Goal: Task Accomplishment & Management: Use online tool/utility

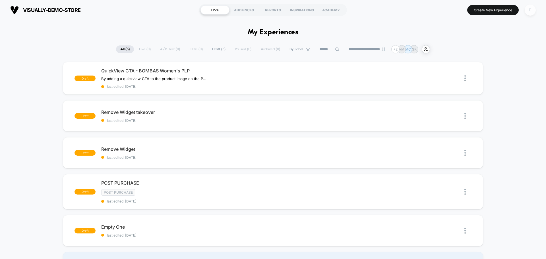
click at [527, 12] on div "E." at bounding box center [530, 10] width 11 height 11
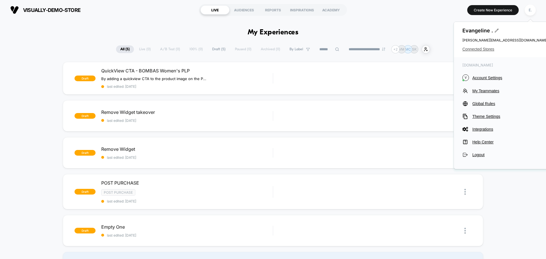
click at [489, 48] on span "Connected Stores" at bounding box center [505, 49] width 85 height 5
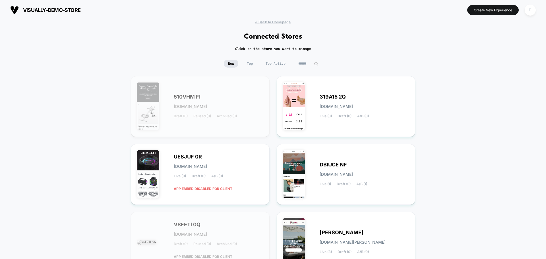
click at [307, 62] on input at bounding box center [308, 64] width 28 height 8
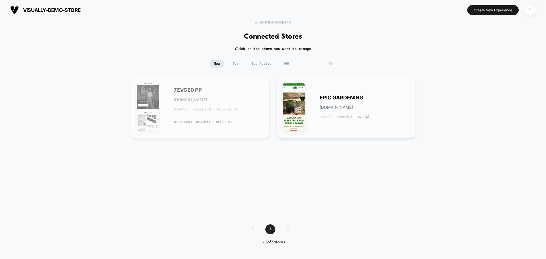
type input "****"
click at [333, 103] on div "EPIC GARDENING epic-gardening.myshopify.com Live (5) Draft (11) A/B (4)" at bounding box center [365, 107] width 90 height 23
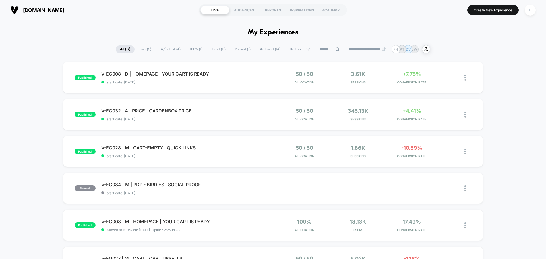
click at [241, 51] on span "Paused ( 1 )" at bounding box center [243, 50] width 24 height 8
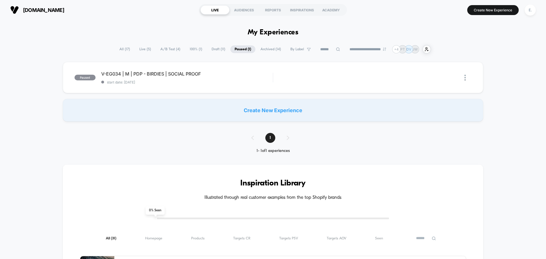
click at [209, 52] on span "Draft ( 11 )" at bounding box center [218, 50] width 22 height 8
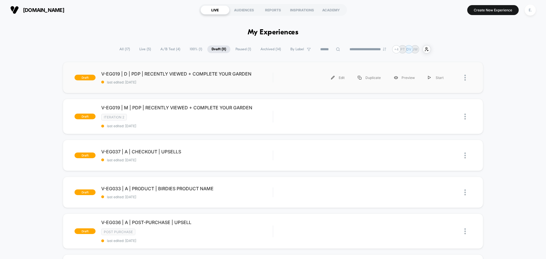
click at [206, 86] on div "draft V-EG019 | D | PDP | RECENTLY VIEWED + COMPLETE YOUR GARDEN last edited: 8…" at bounding box center [273, 77] width 421 height 31
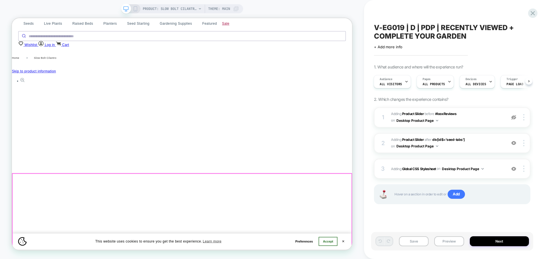
scroll to position [249, 0]
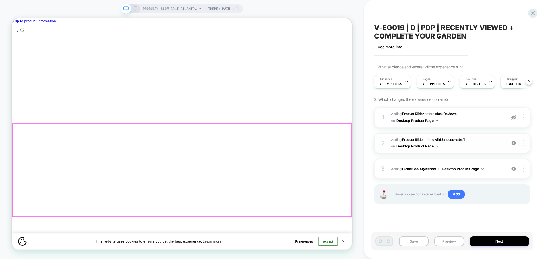
click at [524, 143] on img at bounding box center [523, 143] width 1 height 6
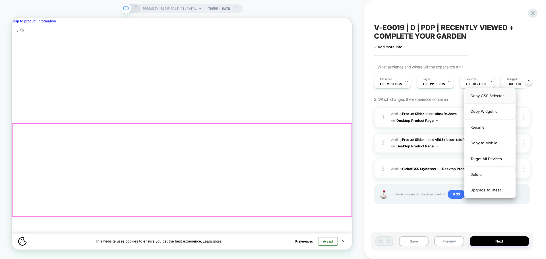
click at [496, 98] on div "Copy CSS Selector" at bounding box center [490, 96] width 51 height 16
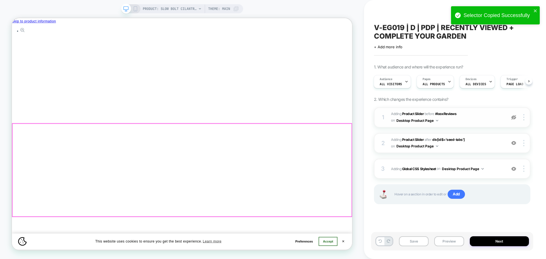
scroll to position [0, 1]
click at [515, 144] on img at bounding box center [514, 143] width 5 height 5
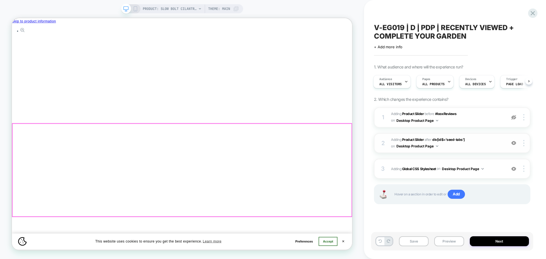
click at [515, 144] on img at bounding box center [514, 143] width 5 height 5
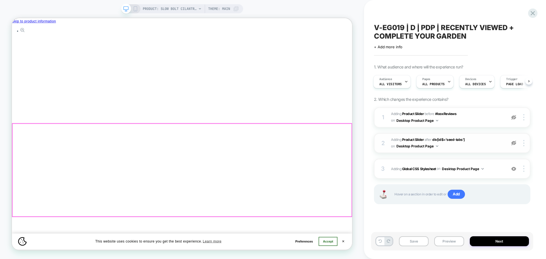
click at [515, 144] on img at bounding box center [514, 143] width 5 height 5
click at [503, 162] on div "3 Adding Global CSS Stylesheet on Desktop Product Page Add Before Add After Cop…" at bounding box center [452, 169] width 156 height 20
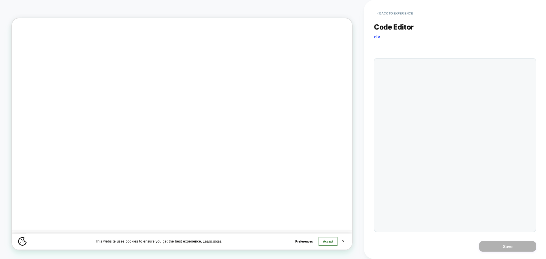
scroll to position [0, 249]
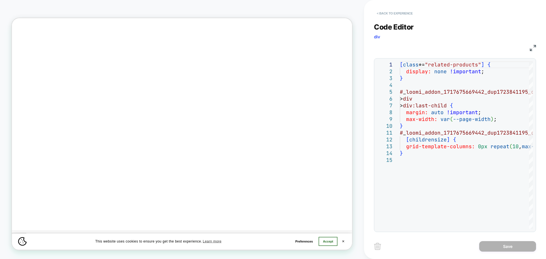
click at [386, 13] on button "< Back to experience" at bounding box center [395, 13] width 42 height 9
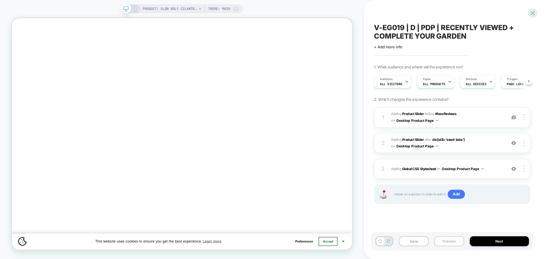
scroll to position [0, 0]
click at [449, 245] on button "Preview" at bounding box center [449, 242] width 30 height 10
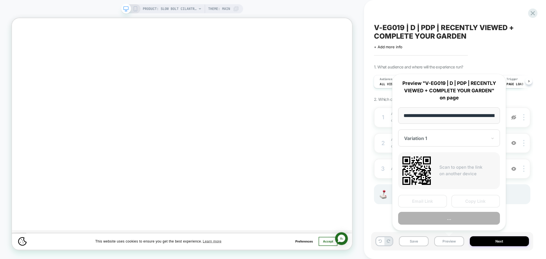
scroll to position [0, 98]
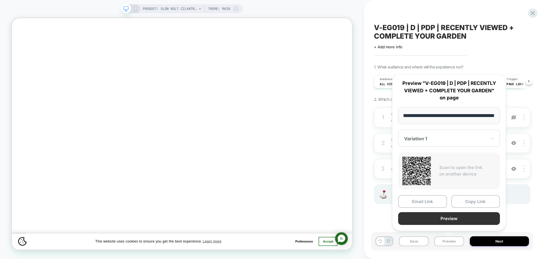
click at [447, 220] on button "Preview" at bounding box center [449, 219] width 102 height 13
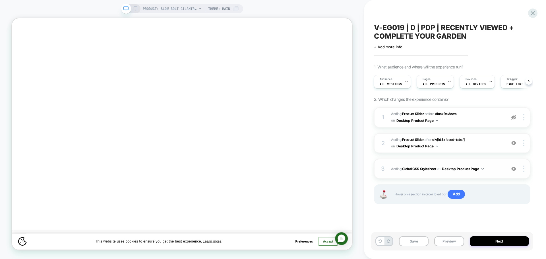
scroll to position [0, 746]
click at [482, 150] on div "2 #_loomi_addon_1717675669442_dup1723841195_dup1744151781_dup1755760179 Adding …" at bounding box center [452, 143] width 156 height 20
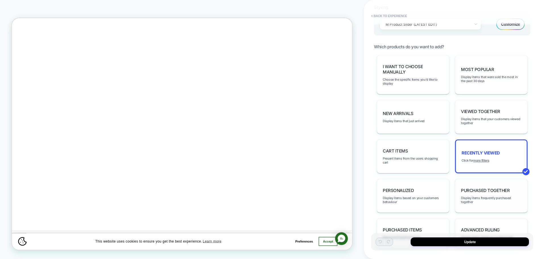
scroll to position [213, 0]
click at [492, 77] on span "Display items that were sold the most in the past 30 days" at bounding box center [491, 79] width 61 height 8
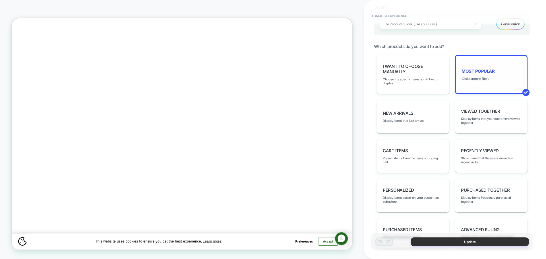
click at [467, 243] on button "Update" at bounding box center [470, 242] width 118 height 9
type textarea "*"
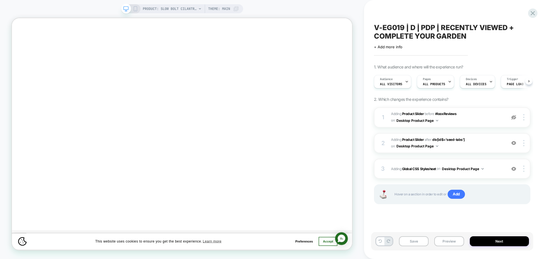
scroll to position [0, 0]
click at [451, 246] on button "Preview" at bounding box center [449, 242] width 30 height 10
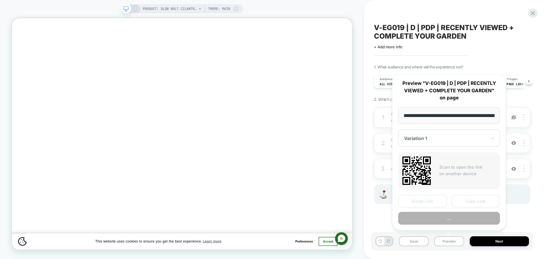
scroll to position [0, 98]
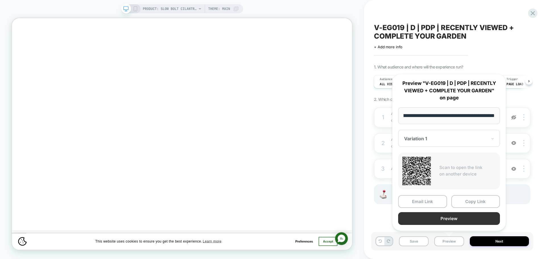
click at [446, 220] on button "Preview" at bounding box center [449, 219] width 102 height 13
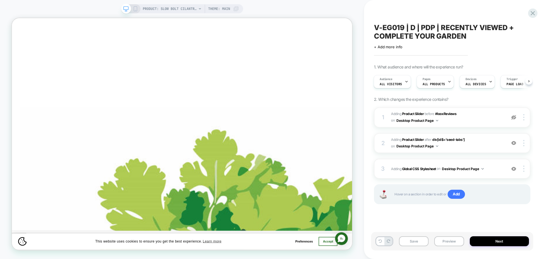
scroll to position [0, 746]
click at [451, 241] on button "Preview" at bounding box center [449, 242] width 30 height 10
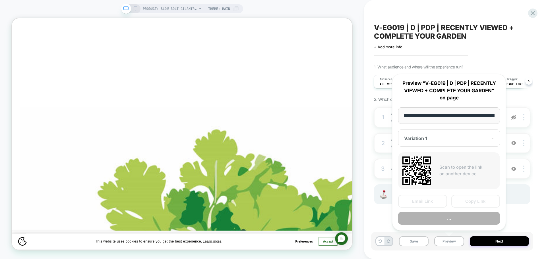
scroll to position [0, 98]
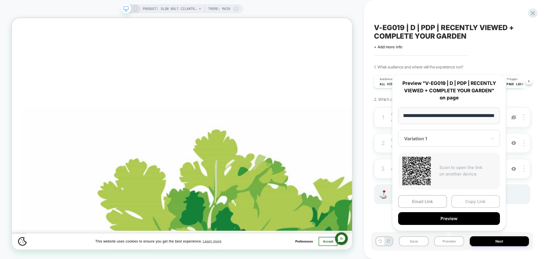
click at [479, 198] on button "Copy Link" at bounding box center [476, 201] width 49 height 13
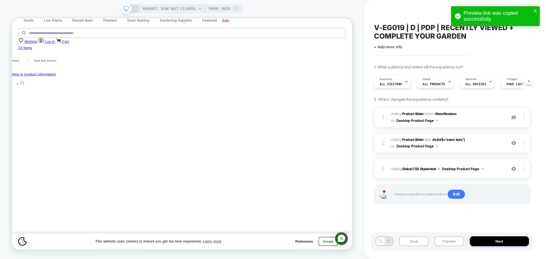
scroll to position [181, 0]
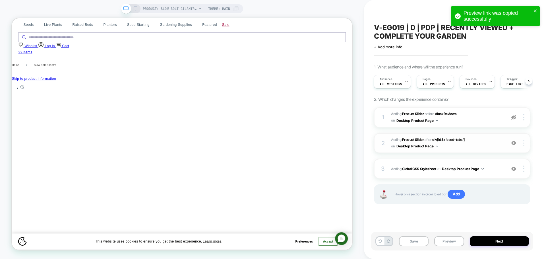
click at [525, 142] on div at bounding box center [525, 143] width 11 height 6
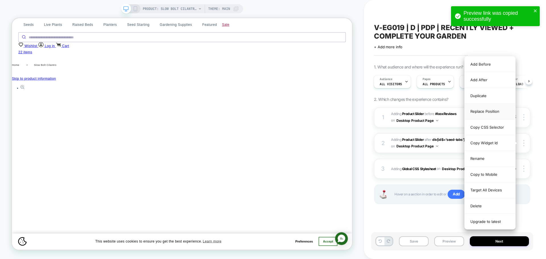
click at [492, 112] on div "Replace Position" at bounding box center [490, 112] width 51 height 16
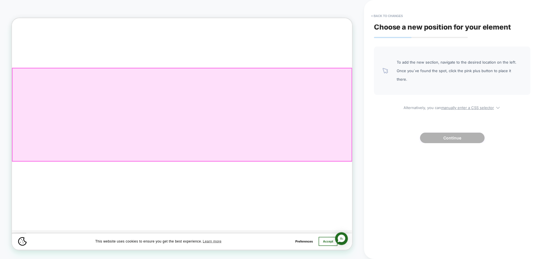
scroll to position [0, 497]
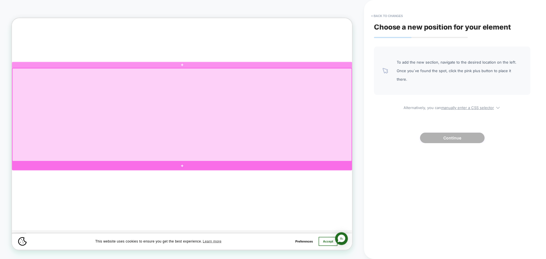
click div
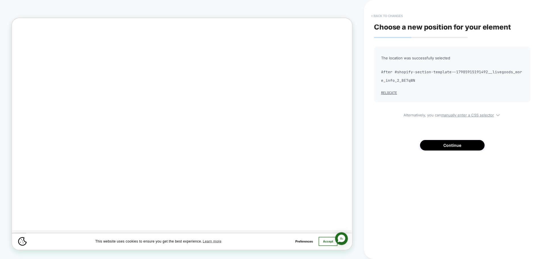
click at [376, 16] on button "< Back to changes" at bounding box center [387, 15] width 38 height 9
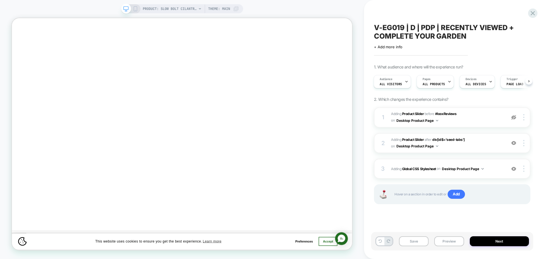
scroll to position [0, 0]
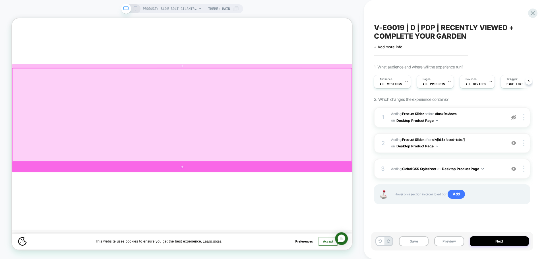
click div
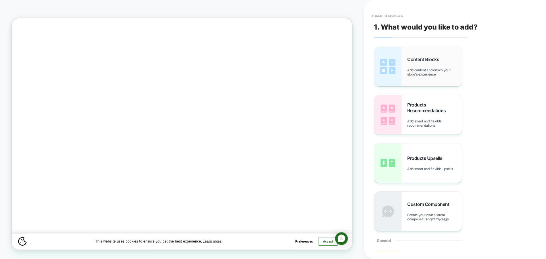
click at [405, 74] on div "Content Blocks Add content and enrich your store's experience" at bounding box center [418, 66] width 88 height 39
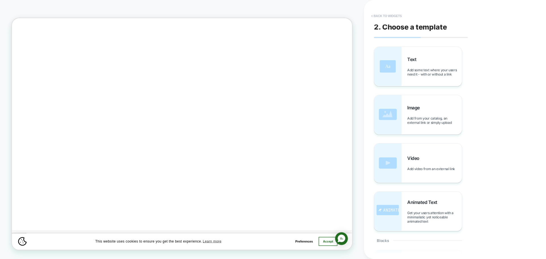
click at [399, 18] on button "< Back to widgets" at bounding box center [386, 15] width 36 height 9
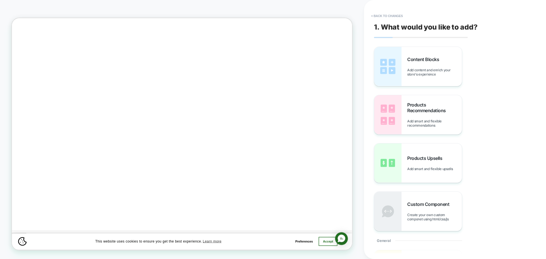
click at [399, 18] on button "< Back to changes" at bounding box center [387, 15] width 38 height 9
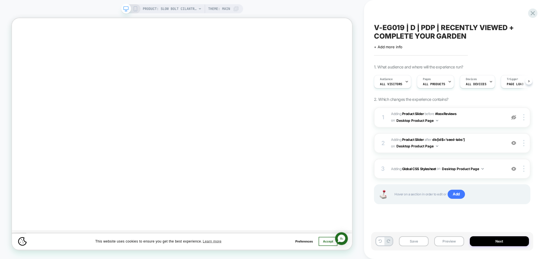
scroll to position [0, 0]
click at [531, 14] on icon at bounding box center [533, 13] width 8 height 8
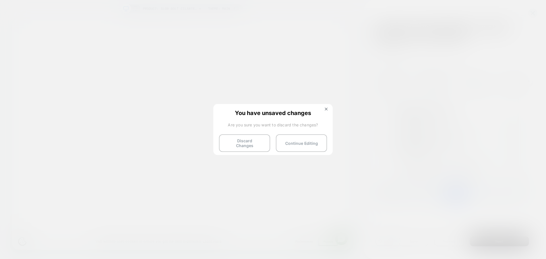
click at [255, 140] on button "Discard Changes" at bounding box center [244, 144] width 51 height 18
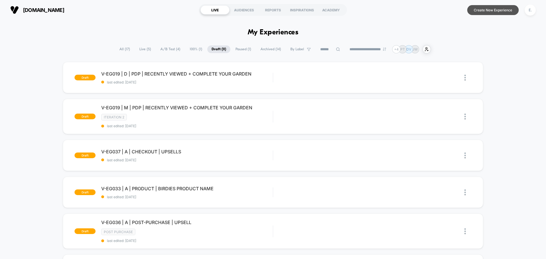
click at [507, 12] on button "Create New Experience" at bounding box center [492, 10] width 51 height 10
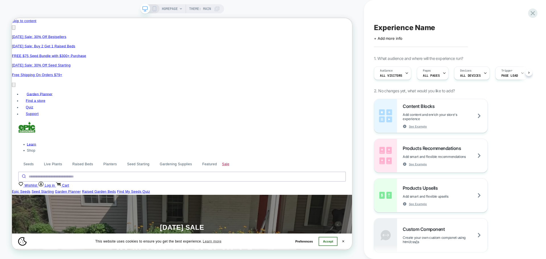
scroll to position [0, 0]
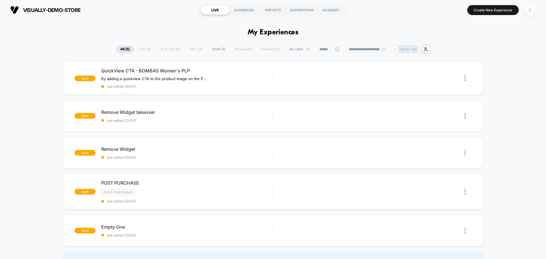
click at [532, 12] on div "E." at bounding box center [530, 10] width 11 height 11
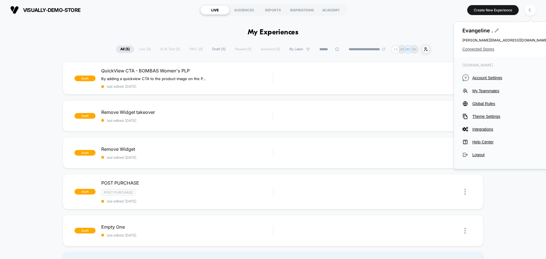
click at [481, 50] on span "Connected Stores" at bounding box center [505, 49] width 85 height 5
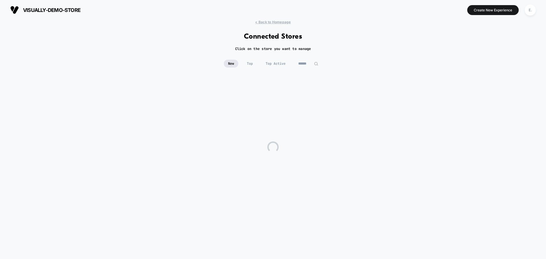
click at [306, 65] on input at bounding box center [308, 64] width 28 height 8
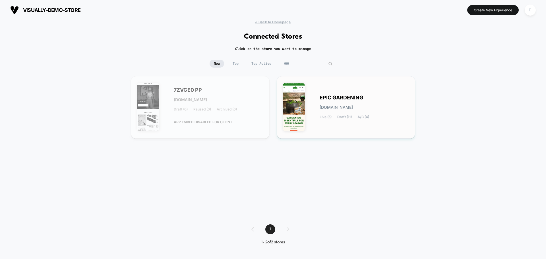
type input "****"
click at [347, 97] on span "EPIC GARDENING" at bounding box center [342, 98] width 44 height 4
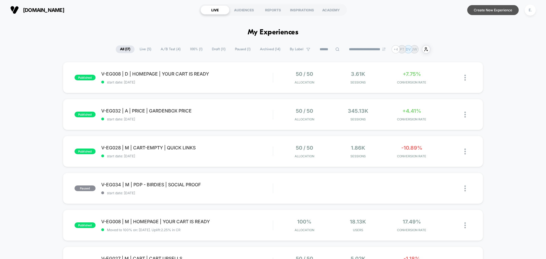
click at [488, 7] on button "Create New Experience" at bounding box center [492, 10] width 51 height 10
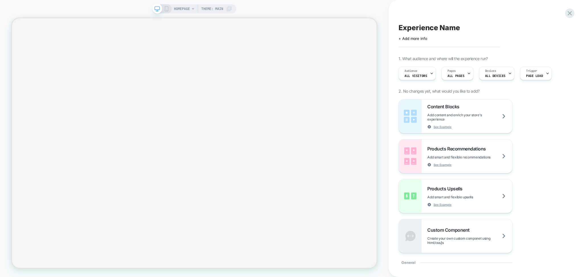
scroll to position [0, 0]
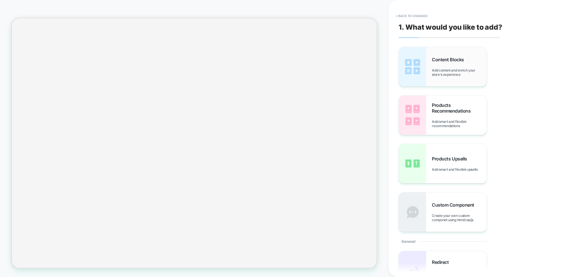
click at [438, 49] on div "Content Blocks Add content and enrich your store's experience" at bounding box center [443, 66] width 88 height 39
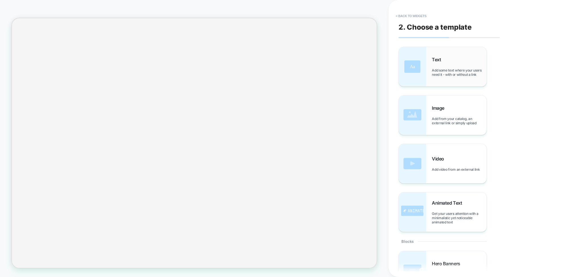
click at [440, 63] on div "Text Add some text where your users need it - with or without a link" at bounding box center [459, 67] width 55 height 20
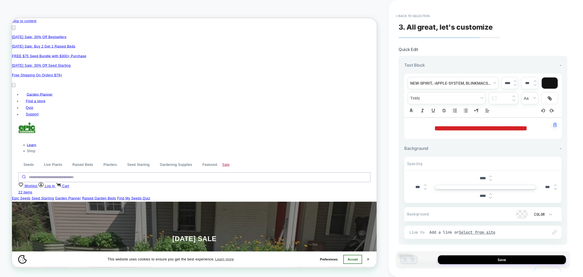
scroll to position [0, 248]
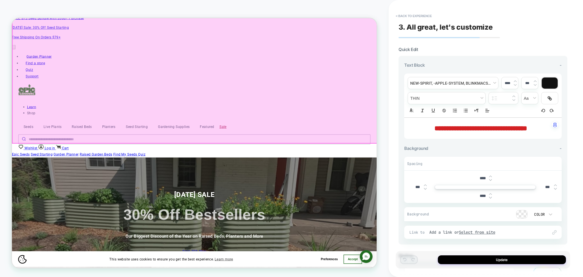
scroll to position [51, 0]
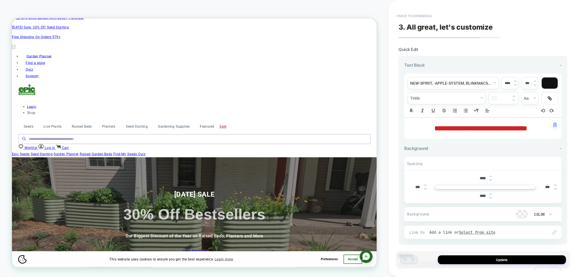
click at [423, 14] on button "< Back to experience" at bounding box center [414, 15] width 42 height 9
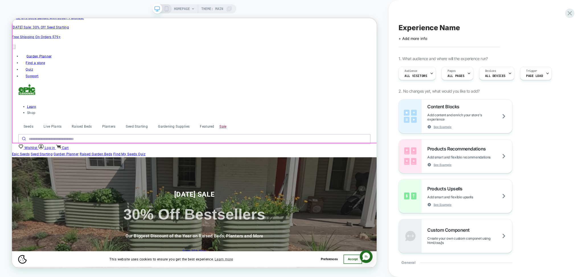
scroll to position [0, 0]
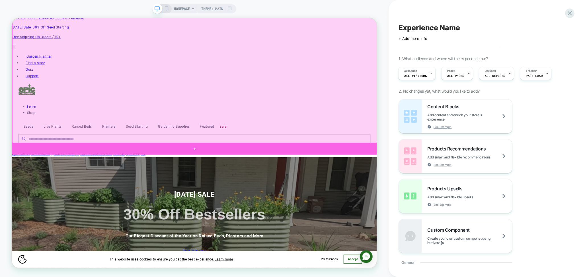
click div
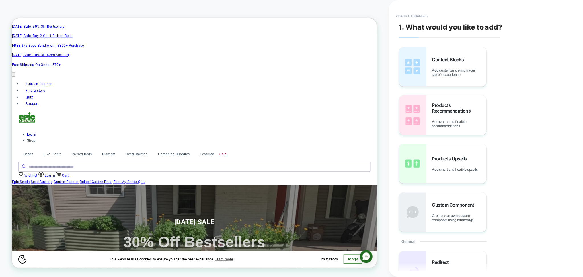
scroll to position [0, 0]
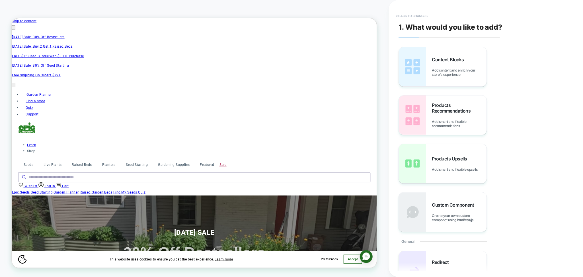
click at [408, 15] on button "< Back to changes" at bounding box center [412, 15] width 38 height 9
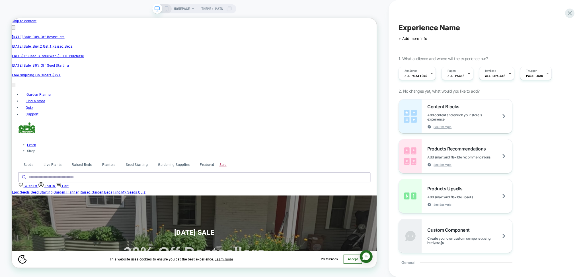
scroll to position [0, 0]
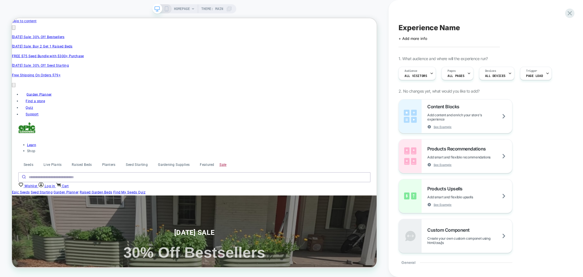
scroll to position [0, 0]
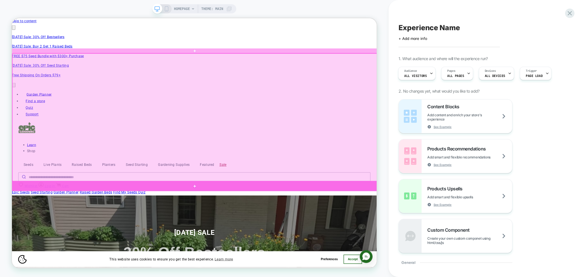
click div
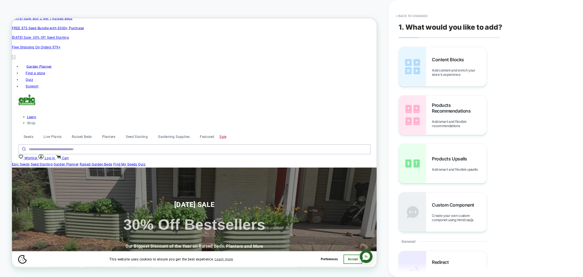
scroll to position [58, 0]
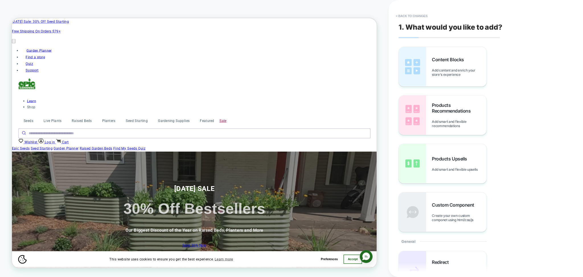
click at [487, 54] on div "Content Blocks Add content and enrich your store's experience Products Recommen…" at bounding box center [482, 139] width 169 height 185
click at [468, 64] on div "Content Blocks Add content and enrich your store's experience" at bounding box center [459, 67] width 55 height 20
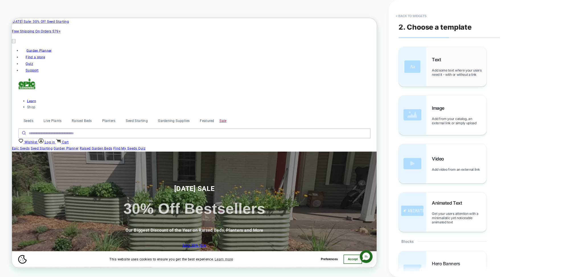
click at [465, 65] on div "Text Add some text where your users need it - with or without a link" at bounding box center [459, 67] width 55 height 20
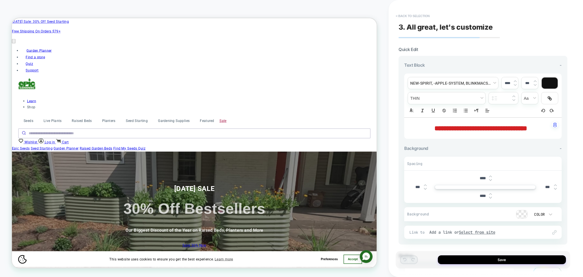
scroll to position [69, 0]
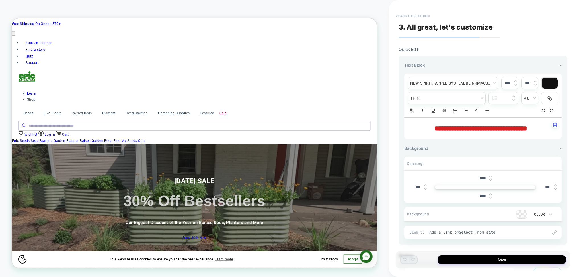
click at [423, 20] on button "< Back to selection" at bounding box center [413, 15] width 40 height 9
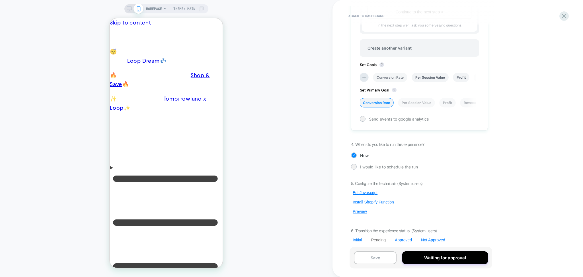
scroll to position [304, 0]
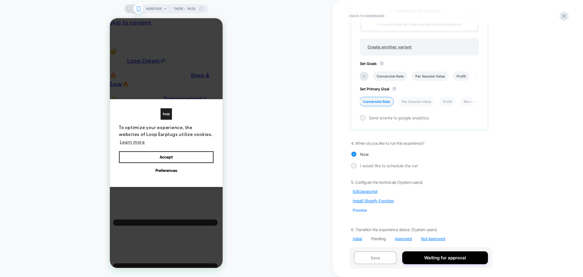
click at [357, 210] on button "Preview" at bounding box center [360, 209] width 18 height 5
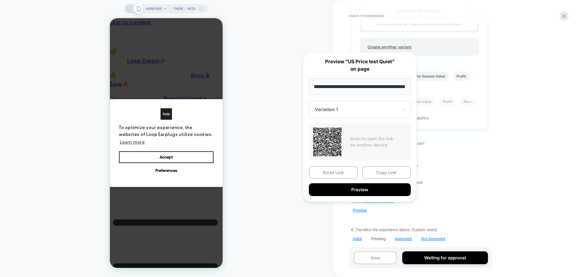
scroll to position [0, 0]
click at [246, 112] on div "HOMEPAGE Theme: MAIN" at bounding box center [166, 138] width 332 height 265
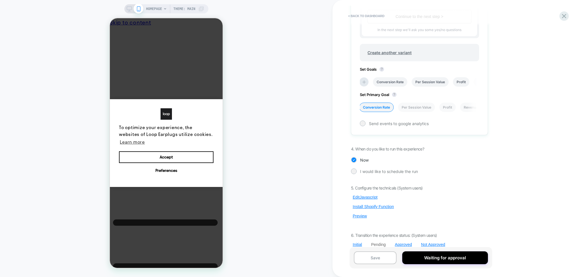
scroll to position [304, 0]
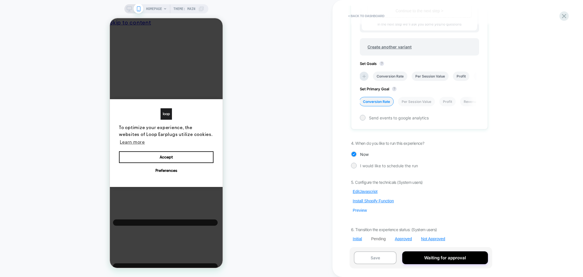
click at [361, 211] on button "Preview" at bounding box center [360, 209] width 18 height 5
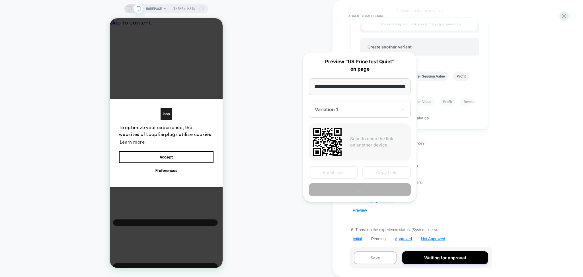
scroll to position [0, 20]
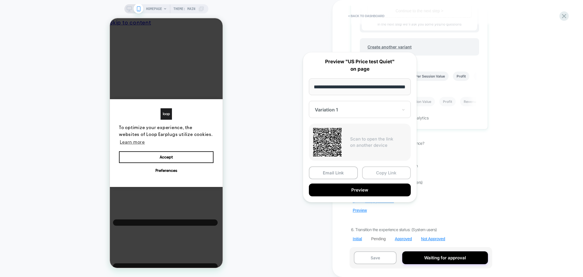
click at [386, 174] on button "Copy Link" at bounding box center [386, 172] width 49 height 13
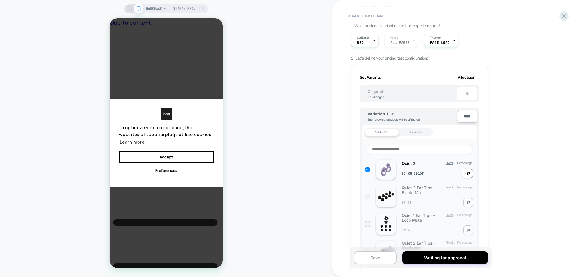
scroll to position [0, 0]
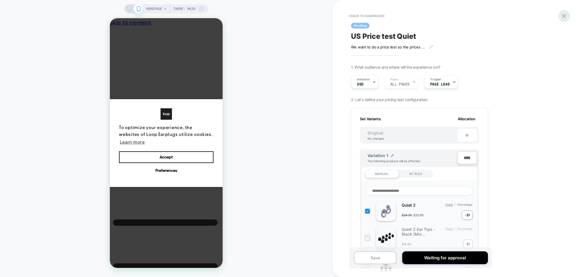
click at [566, 15] on icon at bounding box center [564, 16] width 8 height 8
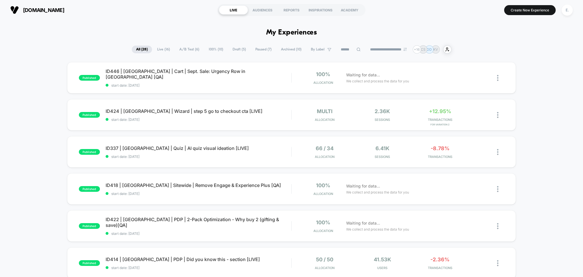
click at [345, 48] on input at bounding box center [350, 49] width 28 height 7
click at [228, 48] on span "Draft ( 5 )" at bounding box center [239, 50] width 22 height 8
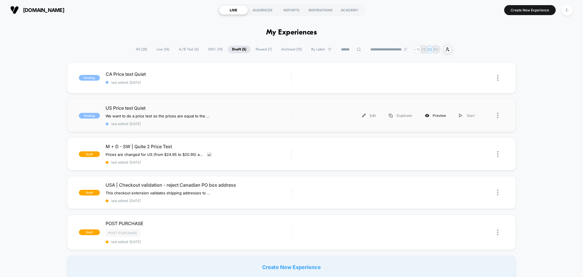
click at [441, 116] on div "Preview" at bounding box center [435, 115] width 34 height 13
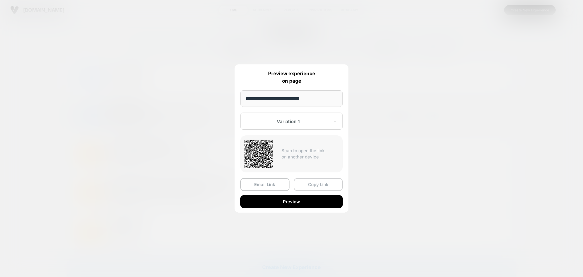
click at [319, 184] on button "Copy Link" at bounding box center [318, 184] width 49 height 13
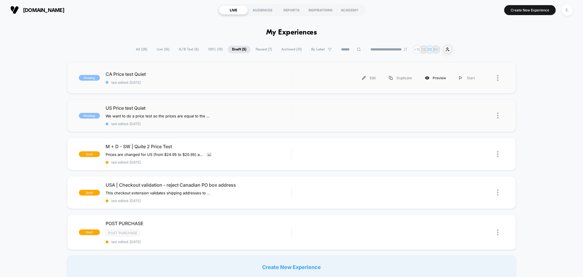
click at [429, 80] on div "Preview" at bounding box center [435, 77] width 34 height 13
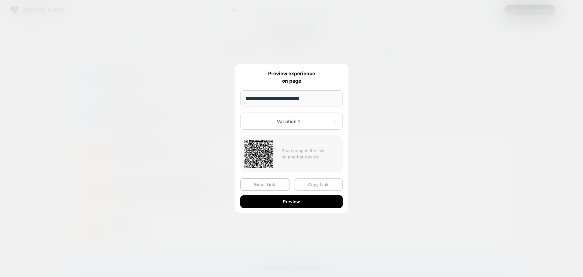
click at [307, 180] on button "Copy Link" at bounding box center [318, 184] width 49 height 13
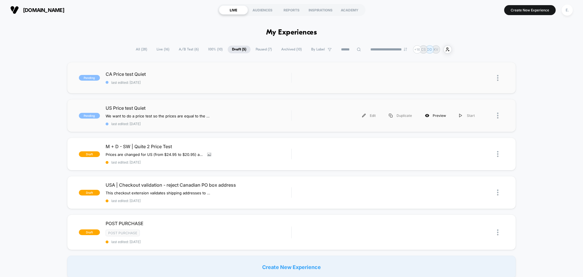
click at [444, 115] on div "Preview" at bounding box center [435, 115] width 34 height 13
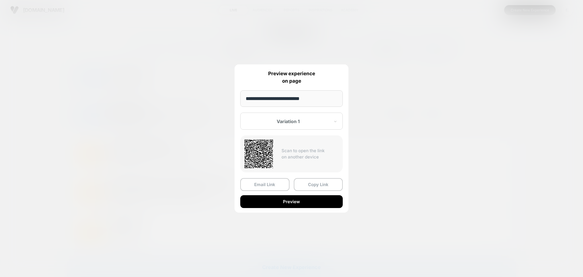
click at [481, 95] on div at bounding box center [291, 138] width 583 height 277
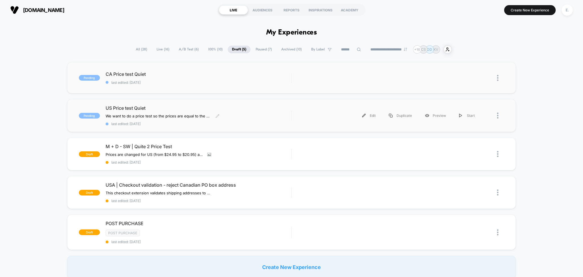
click at [244, 112] on div "US Price test Quiet We want to do a price test so the prices are equal to the Q…" at bounding box center [199, 115] width 186 height 21
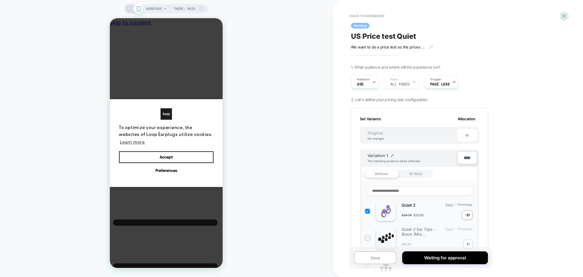
click at [0, 0] on span "US Price test Quiet" at bounding box center [0, 0] width 0 height 0
click at [0, 0] on textarea "**********" at bounding box center [0, 0] width 0 height 0
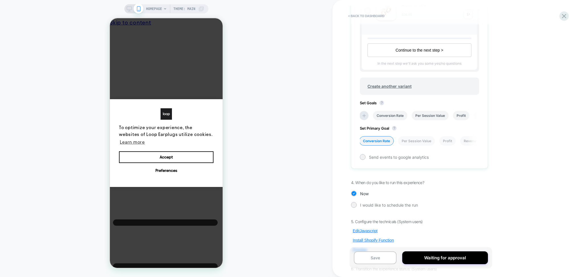
scroll to position [304, 0]
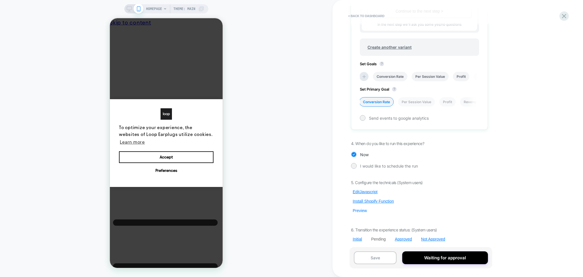
click at [0, 0] on button "Preview" at bounding box center [0, 0] width 0 height 0
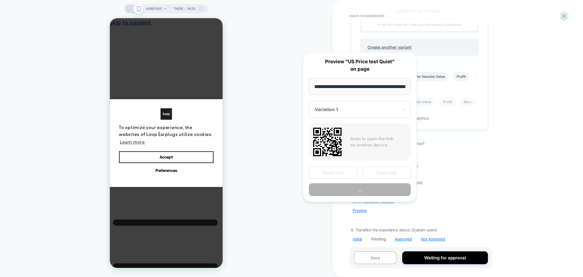
scroll to position [0, 20]
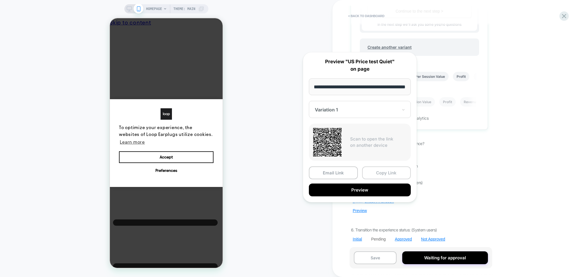
click at [0, 0] on button "Copy Link" at bounding box center [0, 0] width 0 height 0
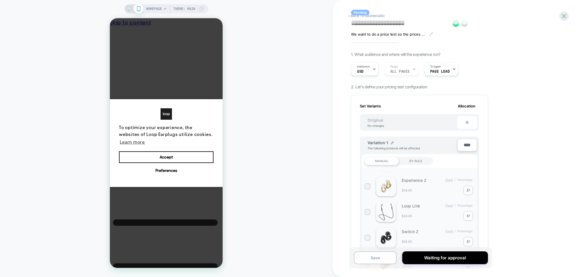
scroll to position [0, 0]
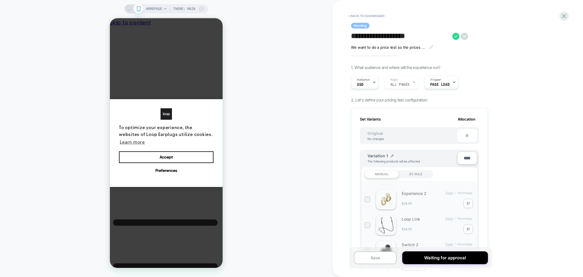
click at [0, 0] on textarea "**********" at bounding box center [0, 0] width 0 height 0
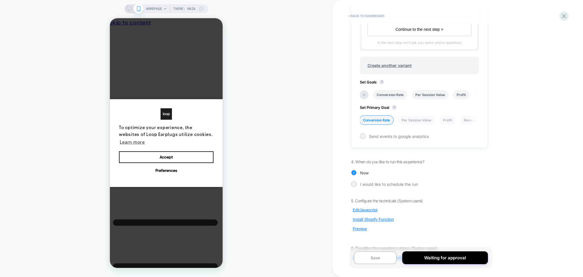
scroll to position [304, 0]
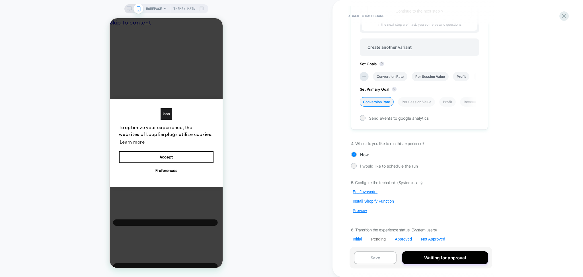
click at [360, 211] on div "5. Configure the technicals (System users) Edit Javascript Install Shopify Func…" at bounding box center [419, 210] width 137 height 61
click at [0, 0] on button "Preview" at bounding box center [0, 0] width 0 height 0
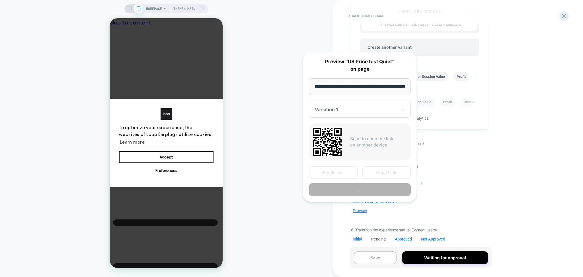
scroll to position [0, 20]
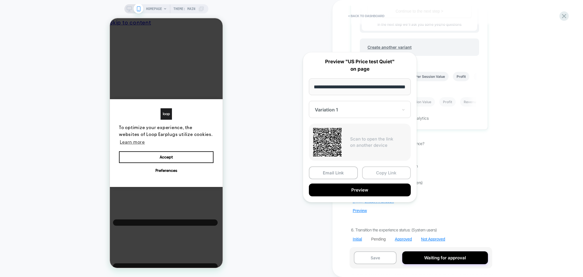
click at [0, 0] on button "Copy Link" at bounding box center [0, 0] width 0 height 0
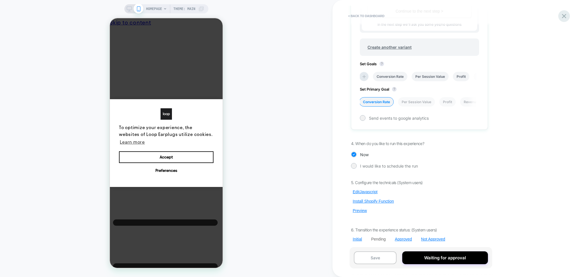
click at [0, 0] on icon at bounding box center [0, 0] width 0 height 0
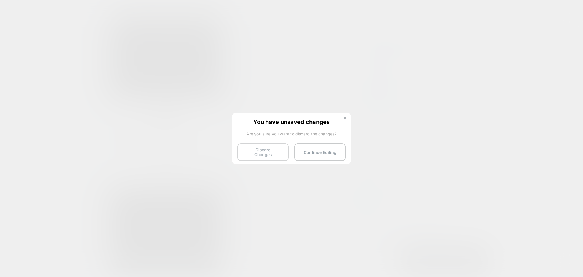
click at [266, 153] on button "Discard Changes" at bounding box center [262, 152] width 51 height 18
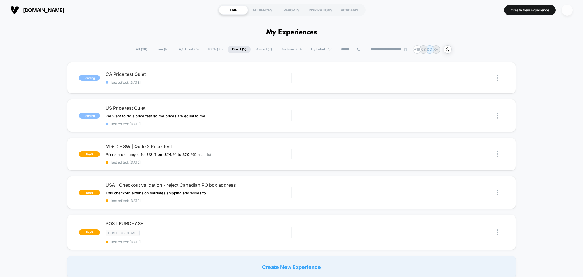
click at [570, 11] on div "E." at bounding box center [566, 10] width 11 height 11
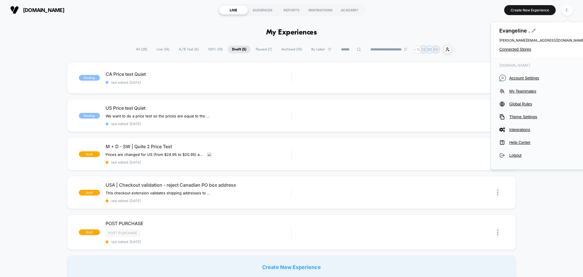
click at [517, 53] on div "Evangeline . evangeline@visually.io Connected Stores" at bounding box center [541, 39] width 102 height 35
click at [513, 46] on div "Evangeline . evangeline@visually.io Connected Stores" at bounding box center [541, 39] width 102 height 35
click at [510, 48] on span "Connected Stores" at bounding box center [541, 49] width 85 height 5
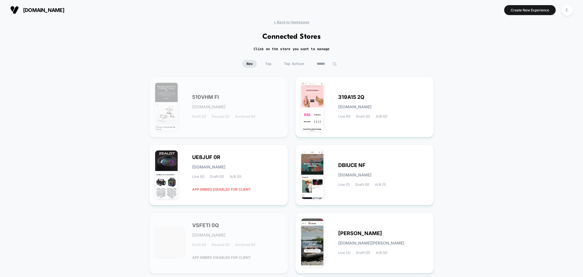
click at [324, 68] on div "New Top Top Active" at bounding box center [291, 68] width 583 height 17
click at [321, 64] on input at bounding box center [326, 64] width 28 height 8
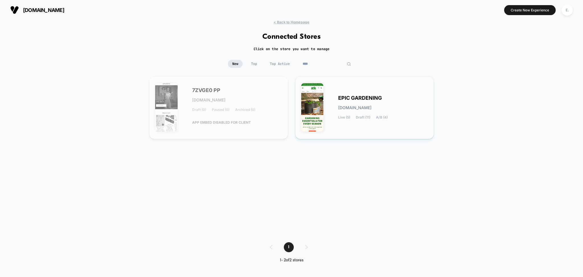
type input "****"
click at [369, 116] on span "Draft (11)" at bounding box center [363, 117] width 15 height 4
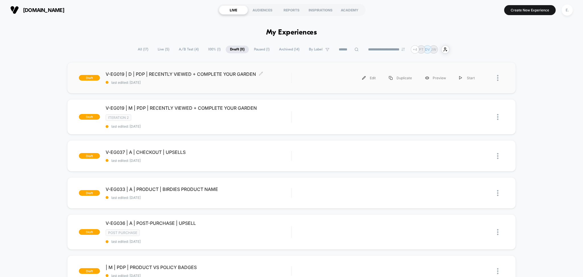
click at [266, 77] on div "V-EG019 | D | PDP | RECENTLY VIEWED + COMPLETE YOUR GARDEN Click to edit experi…" at bounding box center [199, 77] width 186 height 13
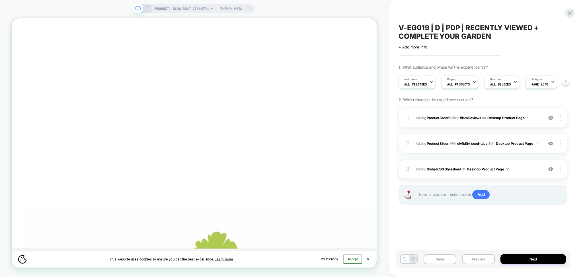
scroll to position [569, 0]
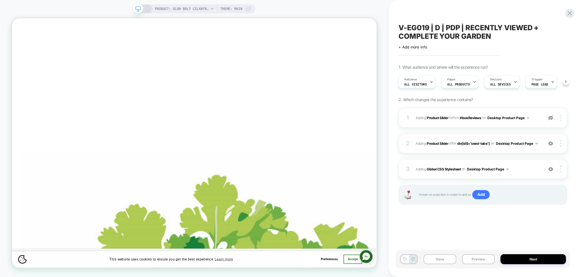
click at [511, 153] on div "2 #_loomi_addon_1717675669442_dup1723841195_dup1744151781_dup1755760179 Adding …" at bounding box center [482, 143] width 169 height 20
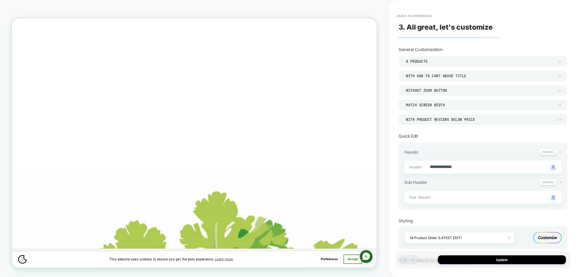
scroll to position [189, 0]
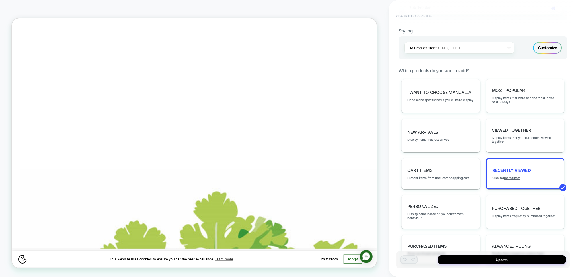
click at [402, 15] on button "< Back to experience" at bounding box center [414, 15] width 42 height 9
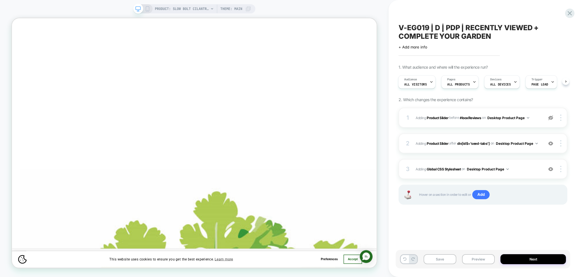
scroll to position [0, 62]
click at [506, 182] on div "1 #_loomi_addon_1717675479471_dup1723841195_dup1744151781_dup1755760179 Adding …" at bounding box center [482, 163] width 169 height 111
click at [508, 170] on div "on Desktop Product Page" at bounding box center [484, 168] width 47 height 7
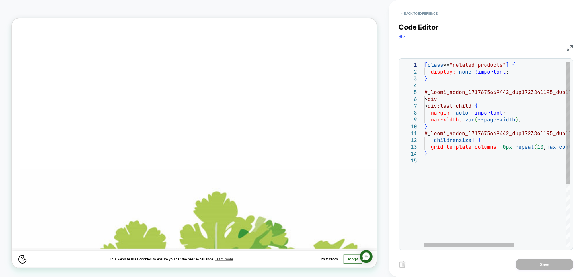
scroll to position [0, 745]
click at [416, 14] on button "< Back to experience" at bounding box center [419, 13] width 42 height 9
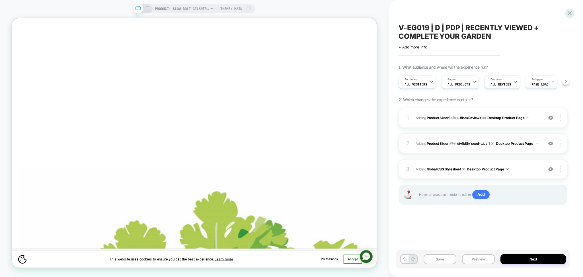
click at [559, 142] on div at bounding box center [561, 143] width 11 height 6
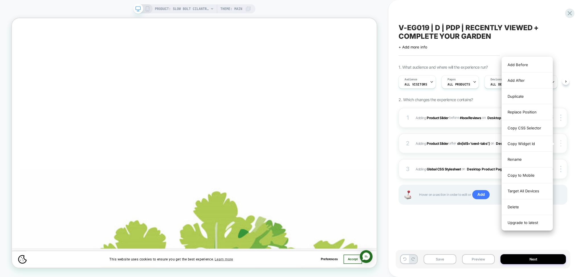
scroll to position [0, 0]
click at [525, 129] on div "Copy CSS Selector" at bounding box center [527, 128] width 51 height 16
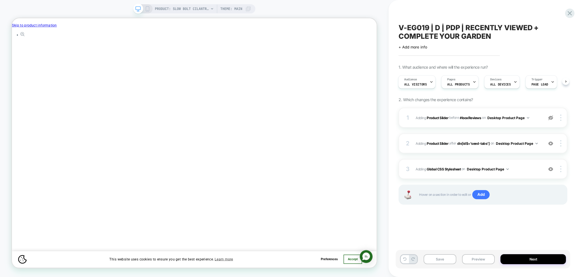
scroll to position [0, 248]
click at [474, 258] on button "Preview" at bounding box center [478, 259] width 33 height 10
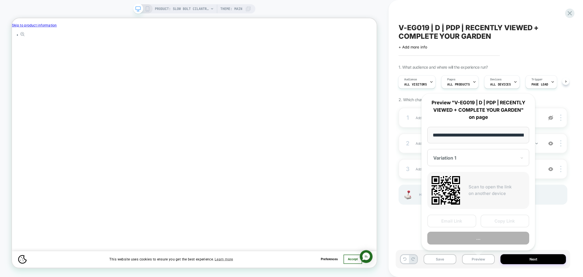
scroll to position [0, 97]
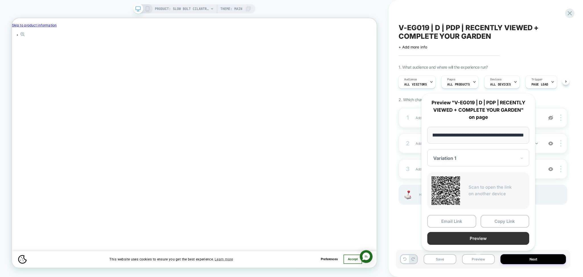
click at [457, 241] on button "Preview" at bounding box center [478, 238] width 102 height 13
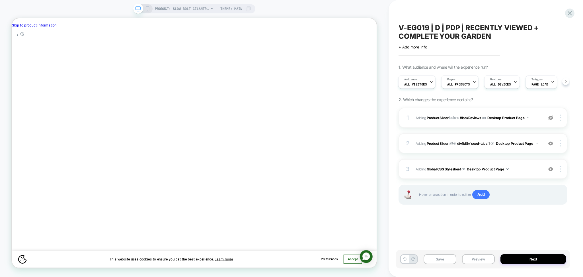
scroll to position [0, 497]
click at [485, 150] on div "2 #_loomi_addon_1717675669442_dup1723841195_dup1744151781_dup1755760179 Adding …" at bounding box center [482, 143] width 169 height 20
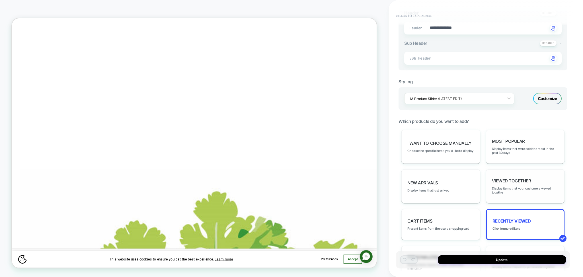
scroll to position [152, 0]
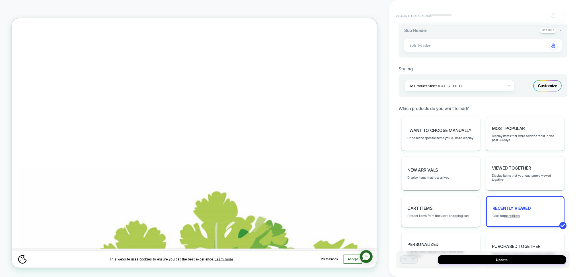
click at [511, 123] on div "Most Popular Display items that were sold the most in the past 30 days" at bounding box center [525, 134] width 79 height 34
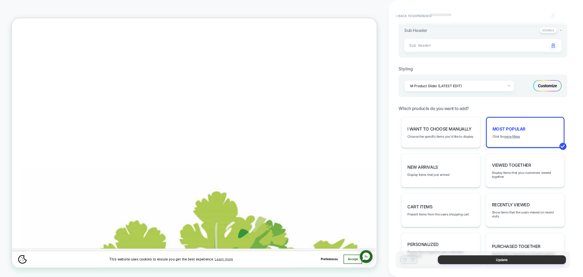
scroll to position [0, 745]
click at [506, 260] on button "Update" at bounding box center [502, 259] width 128 height 9
type textarea "*"
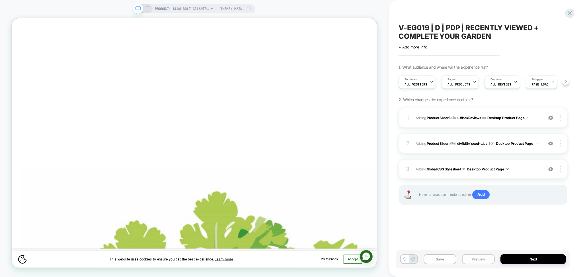
scroll to position [0, 0]
click at [472, 258] on button "Preview" at bounding box center [478, 259] width 33 height 10
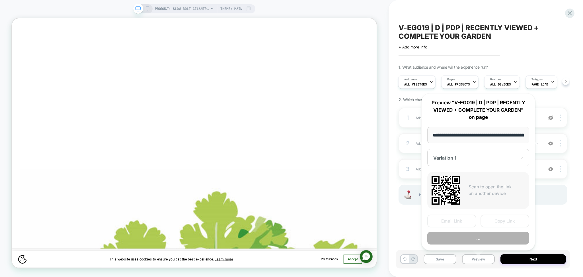
scroll to position [0, 97]
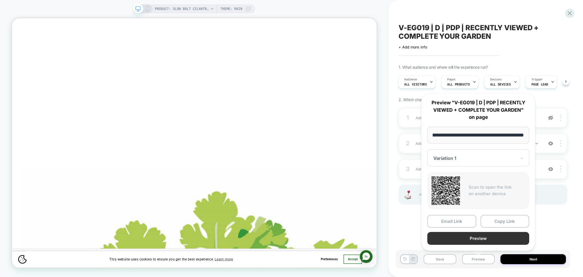
click at [466, 238] on button "Preview" at bounding box center [478, 238] width 102 height 13
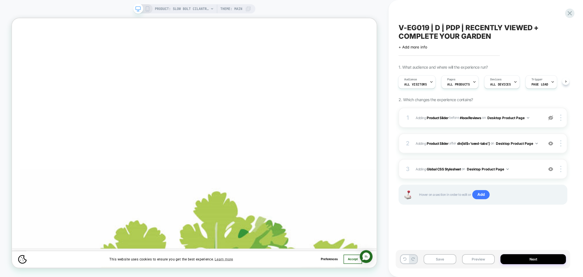
scroll to position [0, 0]
click at [568, 15] on icon at bounding box center [569, 13] width 4 height 4
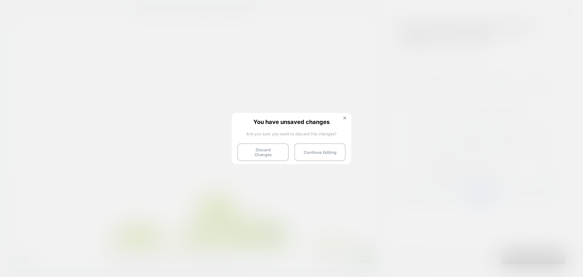
click at [285, 155] on button "Discard Changes" at bounding box center [262, 152] width 51 height 18
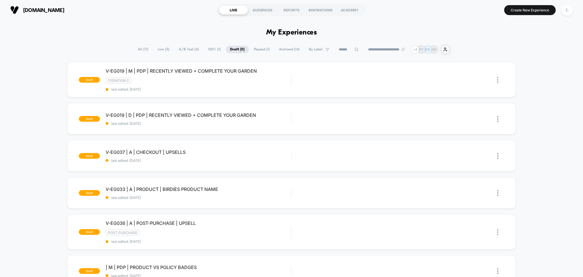
drag, startPoint x: 569, startPoint y: 10, endPoint x: 563, endPoint y: 11, distance: 5.8
click at [568, 10] on div "E." at bounding box center [566, 10] width 11 height 11
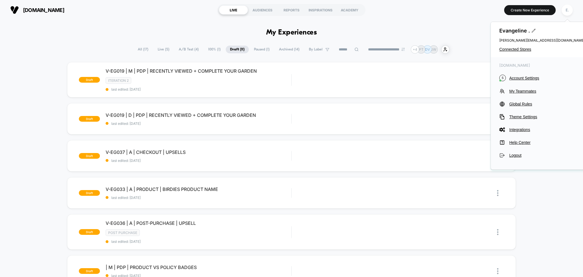
click at [498, 50] on div "Evangeline . evangeline@visually.io Connected Stores" at bounding box center [541, 39] width 102 height 35
click at [502, 50] on span "Connected Stores" at bounding box center [541, 49] width 85 height 5
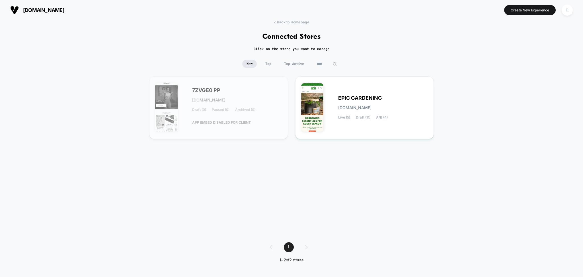
click at [329, 64] on input "****" at bounding box center [326, 64] width 28 height 8
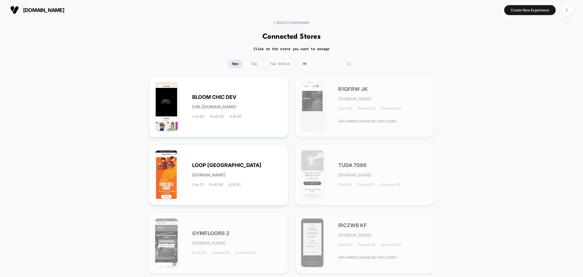
click at [318, 65] on input "***" at bounding box center [326, 64] width 57 height 8
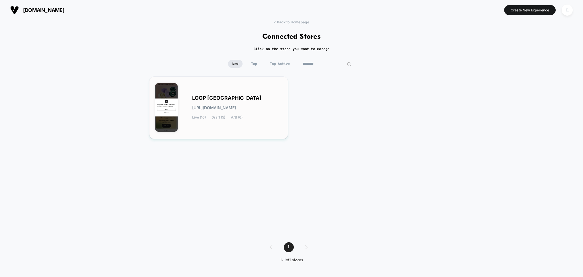
type input "********"
click at [261, 121] on div "LOOP UNITED STATES loop-united_states.myshopify.com Live (16) Draft (5) A/B (6)" at bounding box center [218, 107] width 127 height 51
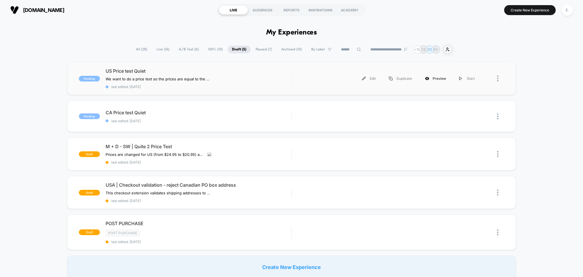
click at [430, 80] on div "Preview" at bounding box center [435, 78] width 34 height 13
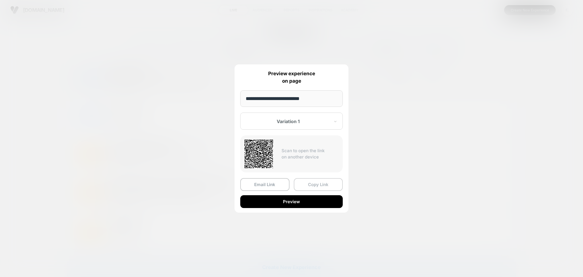
click at [318, 183] on button "Copy Link" at bounding box center [318, 184] width 49 height 13
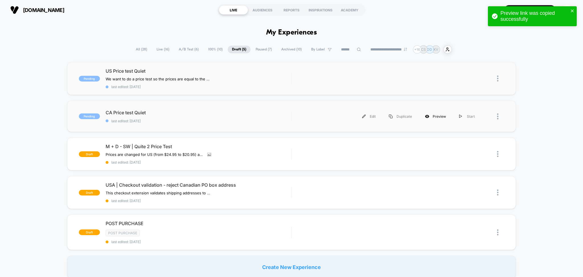
click at [434, 116] on div "Preview" at bounding box center [435, 116] width 34 height 13
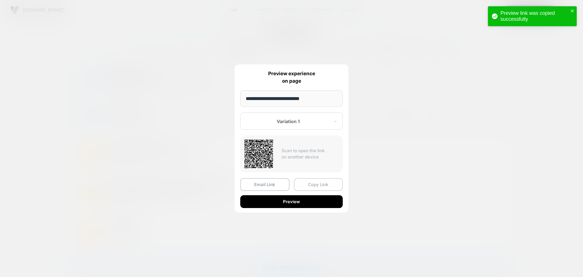
click at [323, 184] on button "Copy Link" at bounding box center [318, 184] width 49 height 13
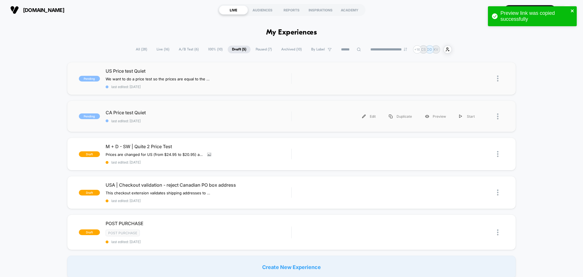
click at [570, 11] on icon "close" at bounding box center [572, 11] width 4 height 5
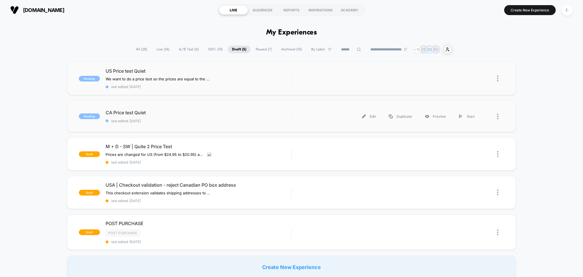
click at [566, 11] on div "Preview link was copied successfully" at bounding box center [532, 17] width 91 height 25
click at [566, 8] on div "E." at bounding box center [566, 10] width 11 height 11
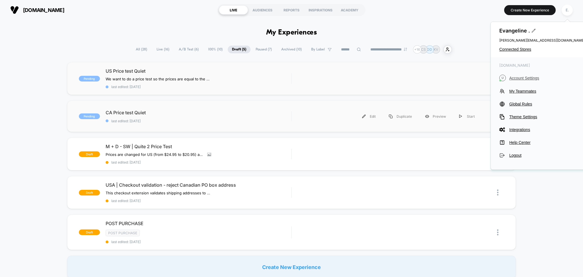
click at [518, 79] on span "Account Settings" at bounding box center [546, 78] width 75 height 5
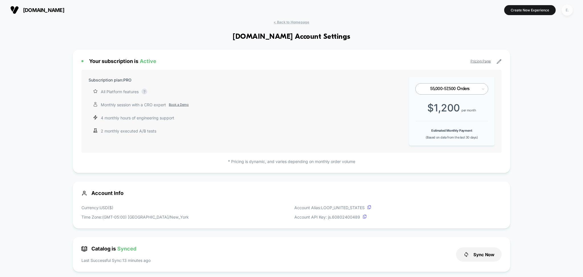
click at [567, 8] on div "E." at bounding box center [566, 10] width 11 height 11
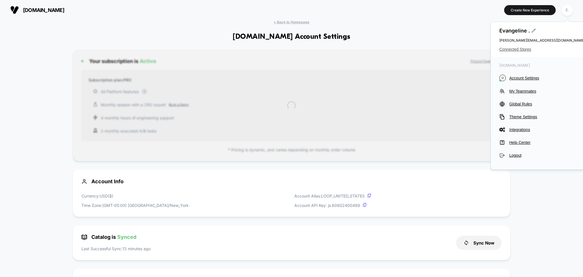
click at [512, 50] on span "Connected Stores" at bounding box center [541, 49] width 85 height 5
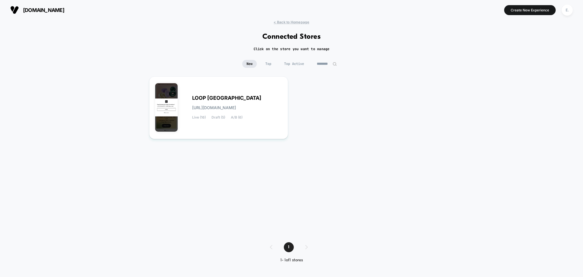
click at [320, 66] on input "********" at bounding box center [326, 64] width 28 height 8
click at [320, 66] on input "********" at bounding box center [326, 64] width 57 height 8
click at [564, 10] on div "E." at bounding box center [566, 10] width 11 height 11
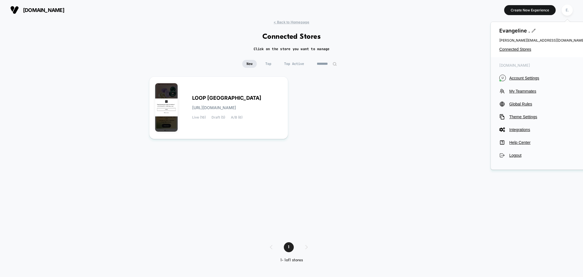
click at [324, 61] on input "********" at bounding box center [326, 64] width 28 height 8
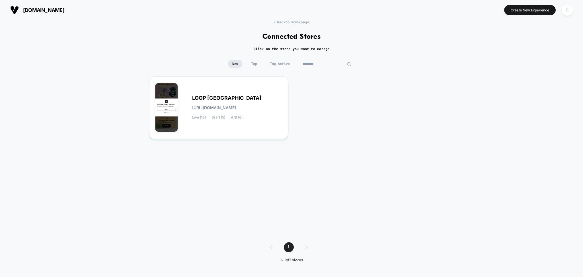
click at [324, 61] on input "********" at bounding box center [326, 64] width 57 height 8
paste input "*********"
type input "*********"
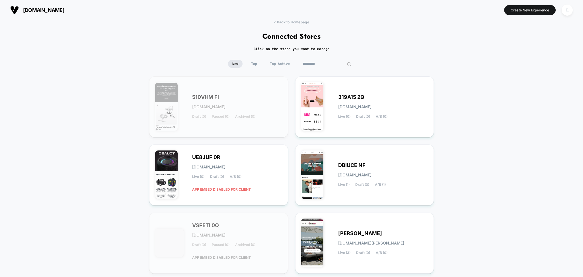
click at [325, 63] on input "*********" at bounding box center [326, 64] width 57 height 8
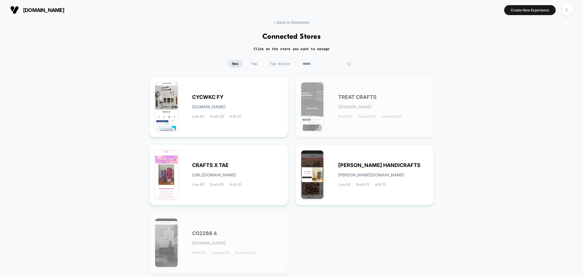
click at [314, 63] on input "******" at bounding box center [326, 64] width 57 height 8
paste input "**********"
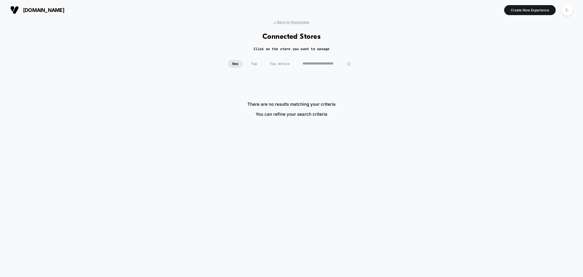
drag, startPoint x: 319, startPoint y: 62, endPoint x: 292, endPoint y: 66, distance: 27.6
click at [292, 66] on div "**********" at bounding box center [291, 64] width 127 height 8
drag, startPoint x: 341, startPoint y: 64, endPoint x: 288, endPoint y: 72, distance: 53.0
click at [290, 72] on div "**********" at bounding box center [291, 68] width 583 height 17
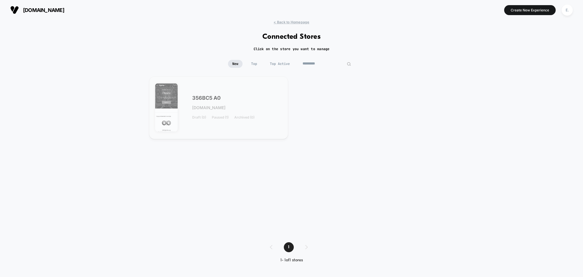
type input "*********"
click at [208, 113] on div "356BC5 A0 356bc5-a0.myshopify.com Draft (0) Paused (1) Archived (0)" at bounding box center [237, 107] width 90 height 23
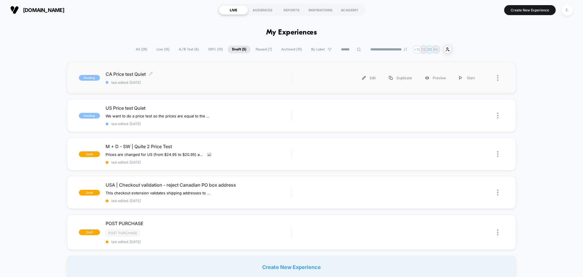
click at [269, 78] on div "CA Price test Quiet Click to edit experience details Click to edit experience d…" at bounding box center [199, 77] width 186 height 13
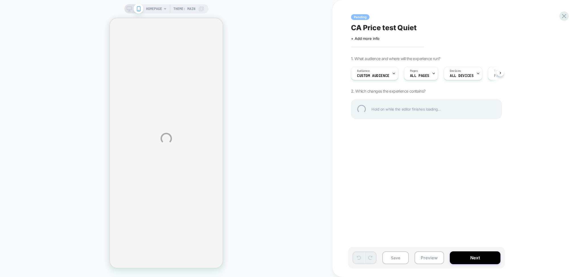
click at [390, 29] on div "CA Price test Quiet" at bounding box center [455, 27] width 208 height 9
click at [390, 28] on textarea "**********" at bounding box center [371, 27] width 40 height 9
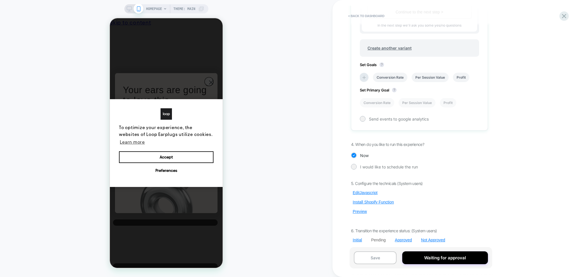
scroll to position [304, 0]
click at [363, 205] on div "5. Configure the technicals (System users) Edit Javascript Install Shopify Func…" at bounding box center [419, 210] width 137 height 61
click at [362, 209] on button "Preview" at bounding box center [360, 209] width 18 height 5
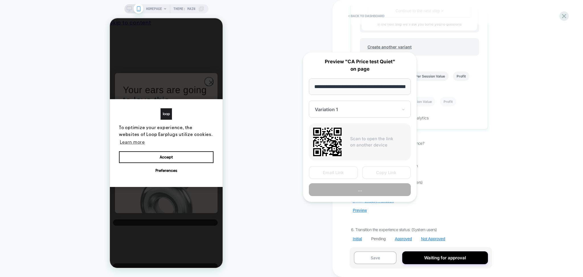
scroll to position [0, 20]
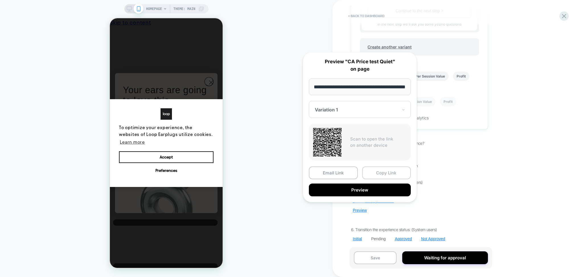
click at [0, 0] on button "Copy Link" at bounding box center [0, 0] width 0 height 0
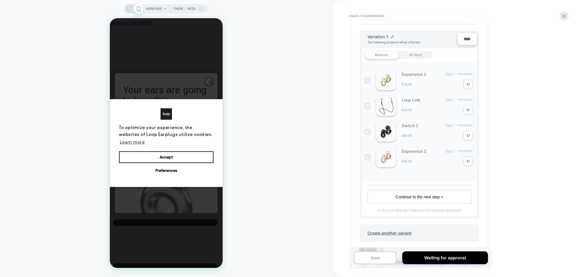
scroll to position [1, 0]
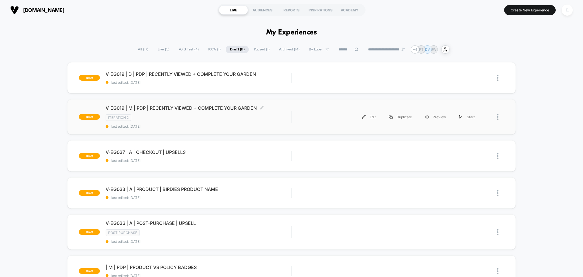
click at [261, 123] on div "V-EG019 | M | PDP | RECENTLY VIEWED + COMPLETE YOUR GARDEN Click to edit experi…" at bounding box center [199, 116] width 186 height 23
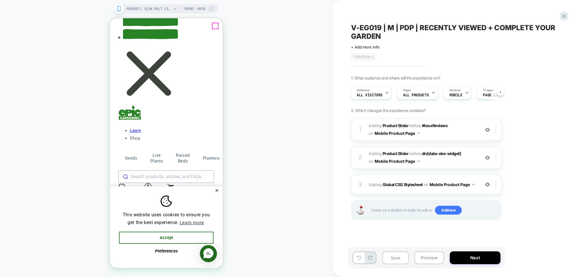
click icon "Close Cart"
click button "✕"
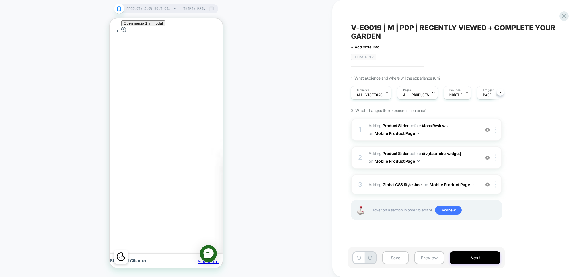
scroll to position [986, 0]
click at [496, 159] on img at bounding box center [495, 157] width 1 height 6
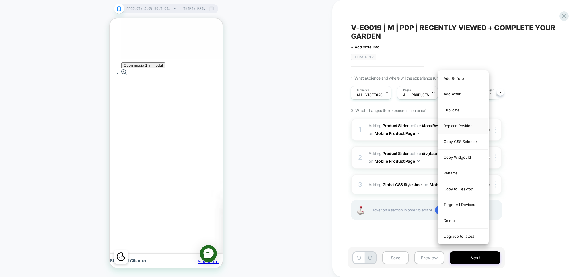
click at [471, 125] on div "Replace Position" at bounding box center [463, 126] width 51 height 16
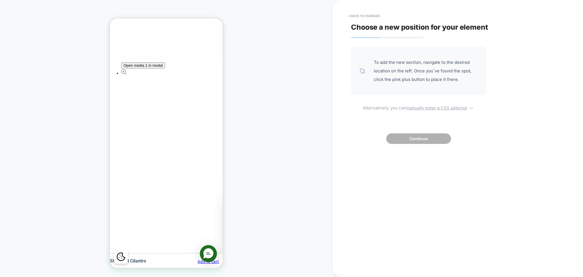
click at [440, 106] on u "manually enter a CSS selector" at bounding box center [436, 107] width 61 height 5
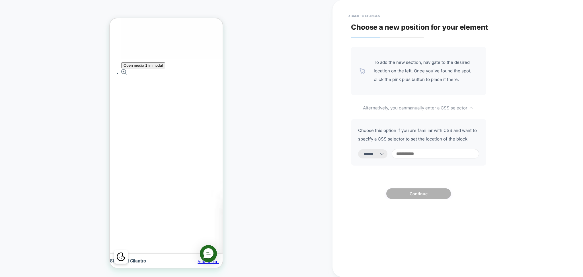
click at [373, 157] on select "**********" at bounding box center [372, 153] width 29 height 9
select select "*********"
click at [358, 149] on select "**********" at bounding box center [372, 153] width 29 height 9
click at [411, 154] on input at bounding box center [434, 153] width 87 height 9
paste input "**********"
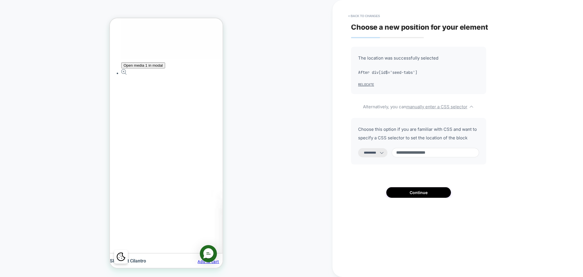
scroll to position [0, 0]
type input "**********"
click at [423, 193] on button "Continue" at bounding box center [418, 192] width 65 height 11
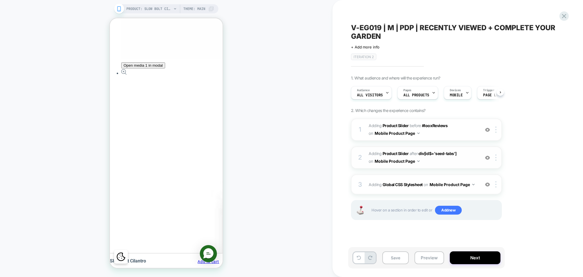
scroll to position [0, 0]
click at [447, 163] on span "#_loomi_addon_1717675669442_dup1723841195_dup1744151781 Adding Product Slider A…" at bounding box center [422, 157] width 108 height 15
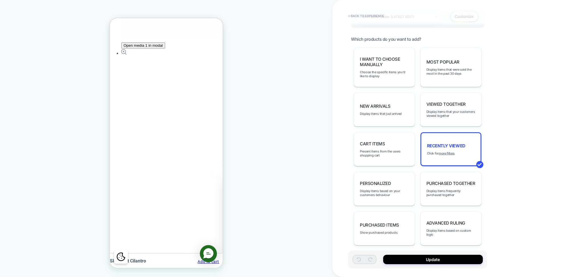
scroll to position [0, 184]
click at [404, 257] on button "Update" at bounding box center [433, 258] width 100 height 9
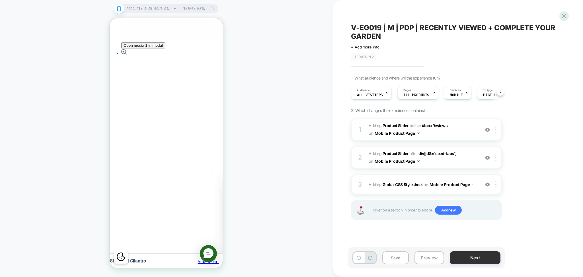
scroll to position [0, 0]
click at [394, 260] on button "Save" at bounding box center [395, 257] width 26 height 13
click at [424, 258] on button "Preview" at bounding box center [429, 257] width 30 height 13
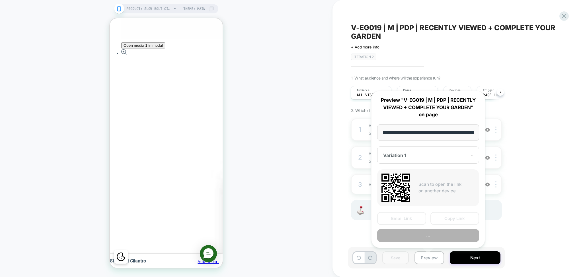
scroll to position [0, 97]
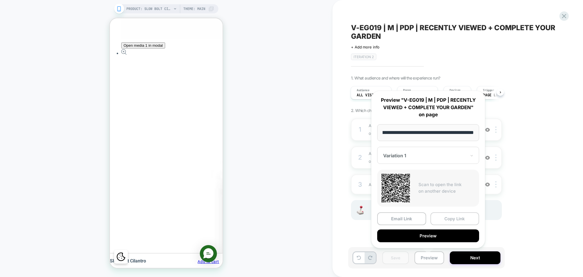
click at [454, 217] on button "Copy Link" at bounding box center [454, 218] width 49 height 13
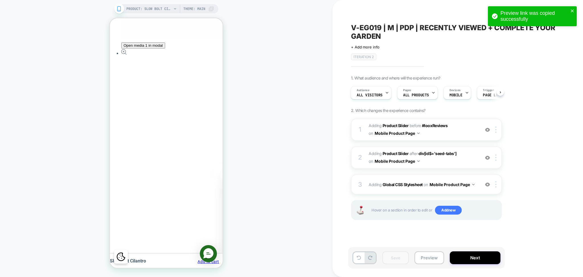
scroll to position [0, 92]
click at [489, 157] on img at bounding box center [487, 157] width 5 height 5
click at [488, 157] on img at bounding box center [487, 157] width 5 height 5
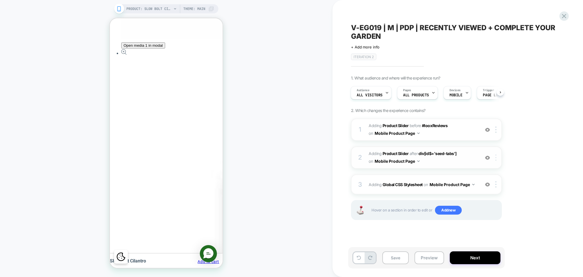
click at [496, 160] on img at bounding box center [495, 157] width 1 height 6
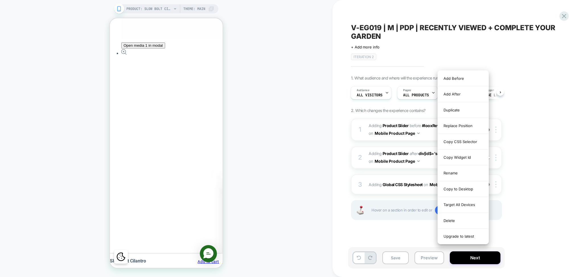
click at [520, 170] on div "1. What audience and where will the experience run? Audience All Visitors Pages…" at bounding box center [455, 154] width 208 height 158
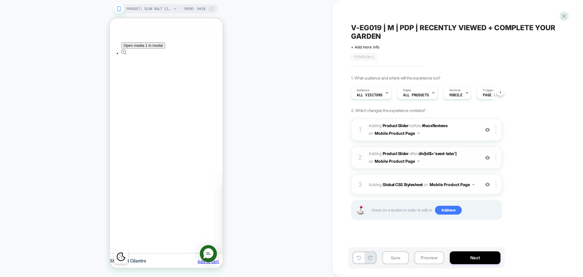
click at [449, 160] on span "#_loomi_addon_1717675669442_dup1723841195_dup1744151781 Adding Product Slider A…" at bounding box center [422, 157] width 108 height 15
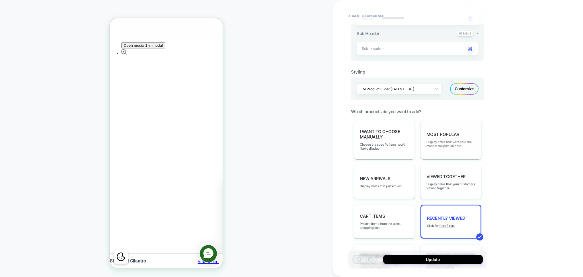
scroll to position [107, 0]
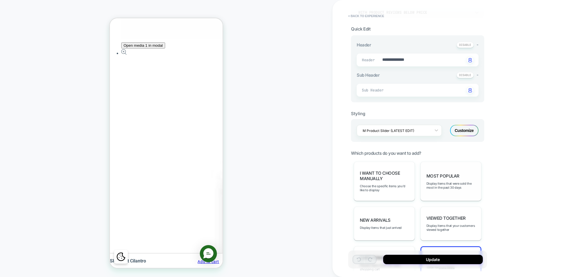
click at [448, 180] on div "Most Popular Display items that were sold the most in the past 30 days" at bounding box center [450, 180] width 61 height 39
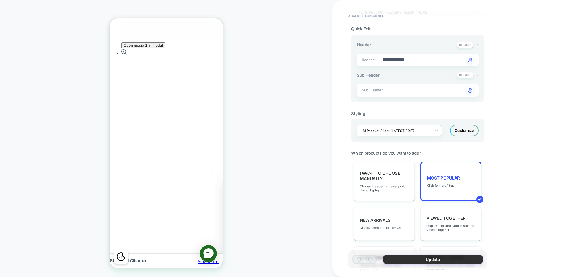
scroll to position [0, 184]
click at [442, 257] on button "Update" at bounding box center [433, 258] width 100 height 9
type textarea "*"
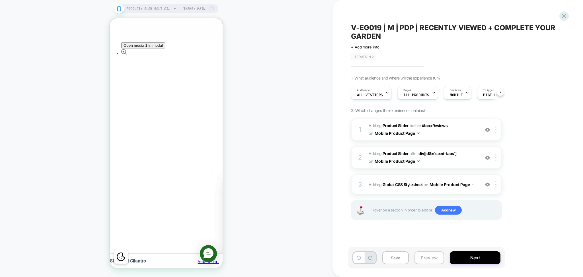
click at [428, 257] on button "Preview" at bounding box center [429, 257] width 30 height 13
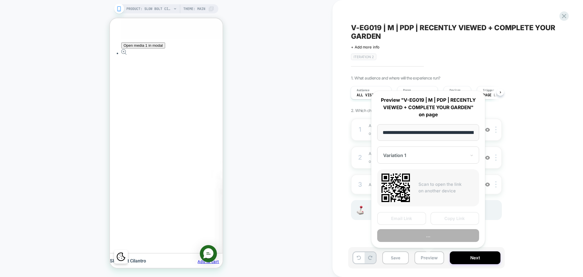
scroll to position [0, 97]
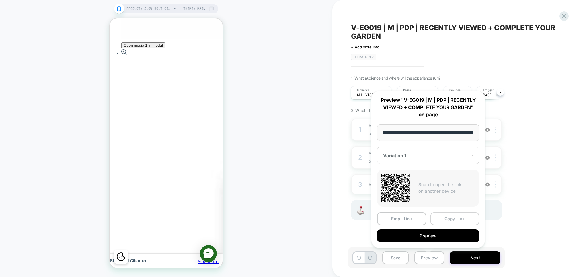
click at [461, 217] on button "Copy Link" at bounding box center [454, 218] width 49 height 13
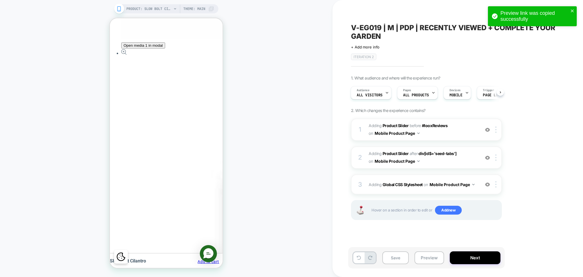
scroll to position [0, 92]
click at [419, 257] on button "Preview" at bounding box center [429, 257] width 30 height 13
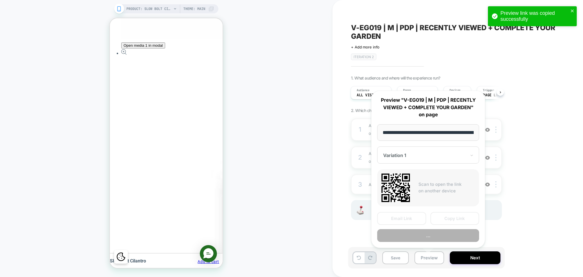
scroll to position [0, 97]
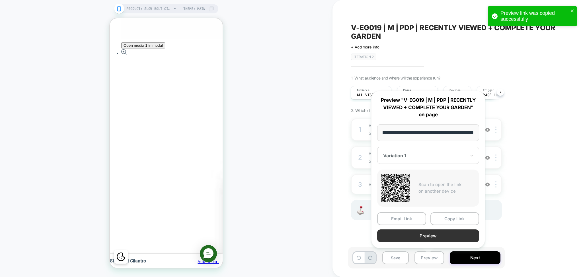
click at [425, 238] on button "Preview" at bounding box center [428, 235] width 102 height 13
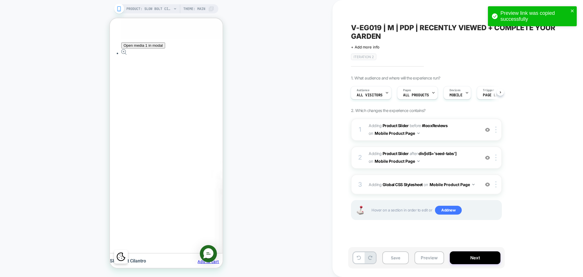
scroll to position [0, 275]
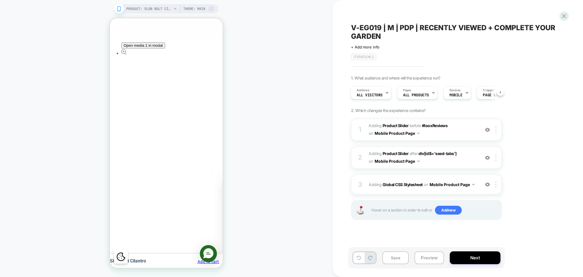
click at [564, 7] on div "Preview link was copied successfully" at bounding box center [532, 6] width 91 height 2
click at [359, 258] on icon at bounding box center [358, 257] width 4 height 4
click at [563, 9] on div "V-EG019 | M | PDP | RECENTLY VIEWED + COMPLETE YOUR GARDEN Click to edit experi…" at bounding box center [457, 138] width 213 height 277
click at [563, 12] on div at bounding box center [564, 16] width 12 height 12
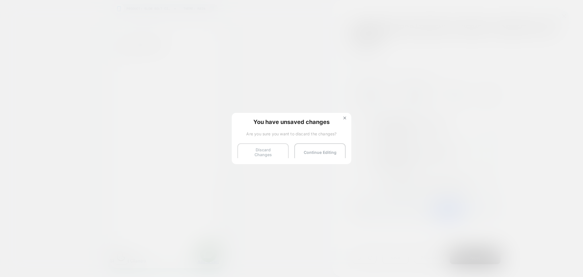
click at [277, 152] on button "Discard Changes" at bounding box center [262, 152] width 51 height 18
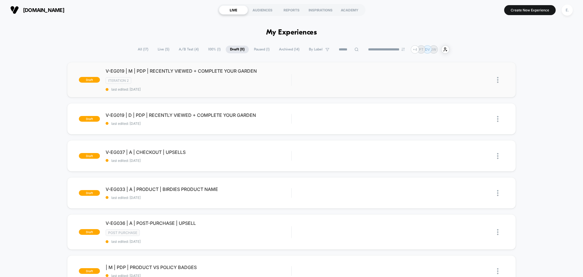
click at [287, 93] on div "draft V-EG019 | M | PDP | RECENTLY VIEWED + COMPLETE YOUR GARDEN ITERATION 2 la…" at bounding box center [291, 79] width 449 height 35
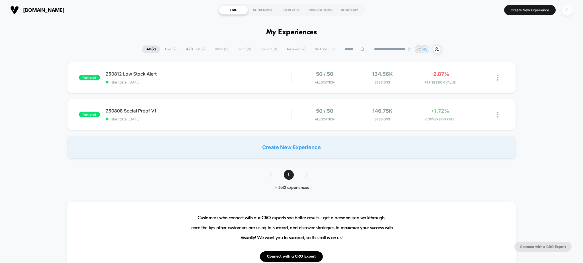
click at [569, 9] on div "E." at bounding box center [566, 10] width 11 height 11
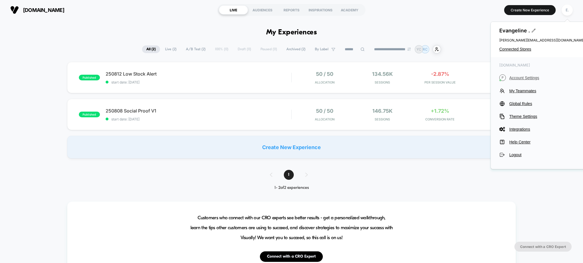
click at [516, 77] on span "Account Settings" at bounding box center [546, 78] width 75 height 5
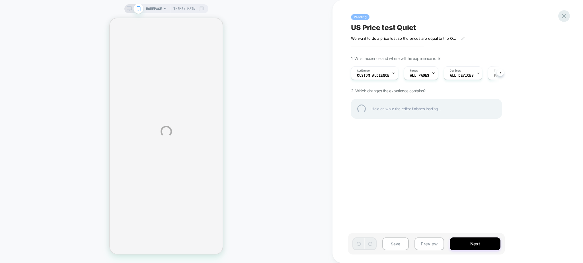
click at [562, 17] on div at bounding box center [564, 16] width 12 height 12
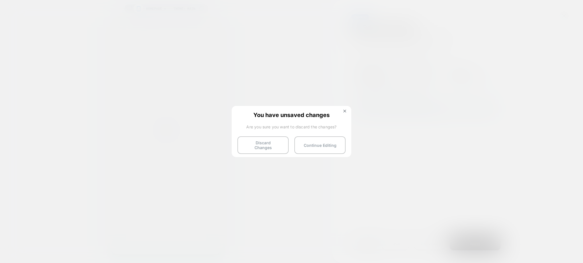
click at [248, 154] on div "You have unsaved changes Are you sure you want to discard the changes? Discard …" at bounding box center [291, 131] width 119 height 50
click at [285, 145] on button "Discard Changes" at bounding box center [262, 146] width 51 height 18
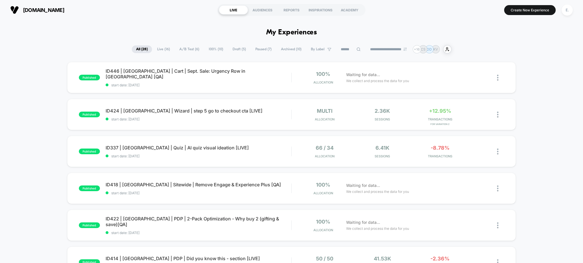
click at [230, 51] on span "Draft ( 5 )" at bounding box center [239, 50] width 22 height 8
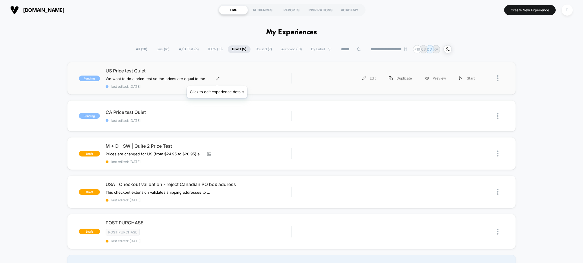
click at [217, 79] on icon at bounding box center [217, 78] width 3 height 3
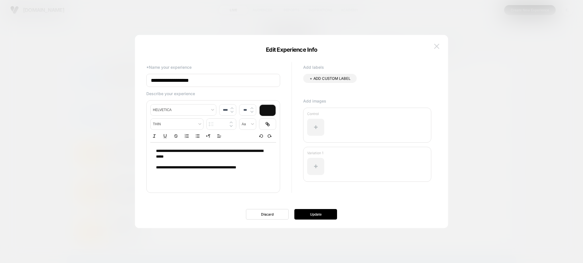
click at [440, 44] on button at bounding box center [436, 46] width 9 height 9
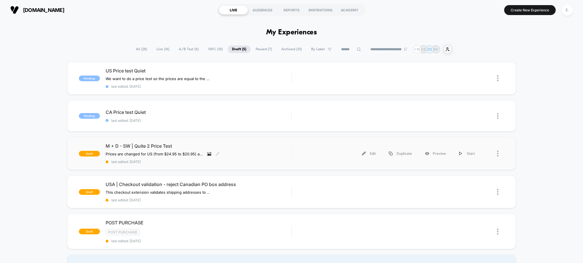
click at [210, 155] on icon at bounding box center [208, 154] width 3 height 2
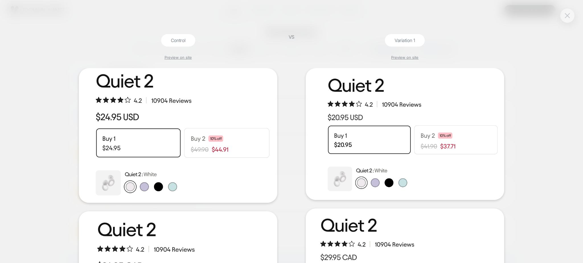
click at [564, 15] on button at bounding box center [567, 15] width 9 height 9
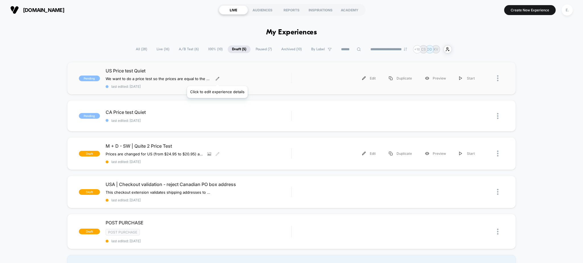
click at [217, 79] on icon at bounding box center [217, 79] width 4 height 4
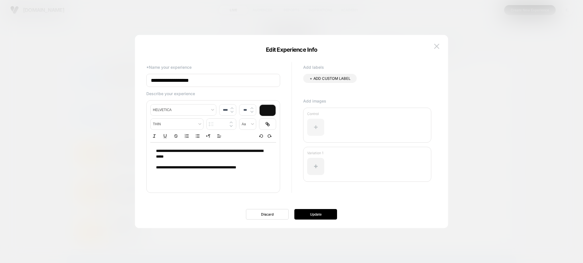
click at [316, 130] on div at bounding box center [315, 127] width 17 height 17
click at [318, 122] on div at bounding box center [315, 127] width 17 height 17
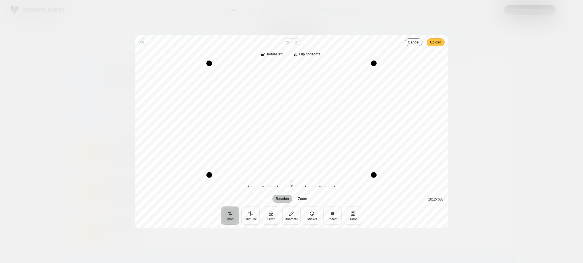
click at [432, 41] on span "Upload" at bounding box center [435, 42] width 11 height 7
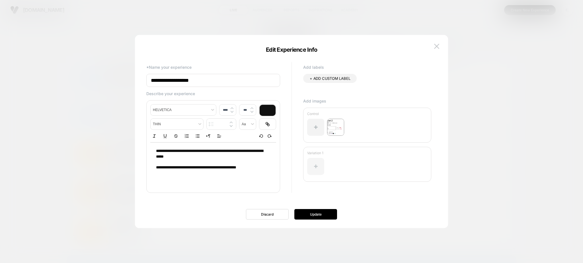
click at [316, 163] on div at bounding box center [315, 166] width 17 height 17
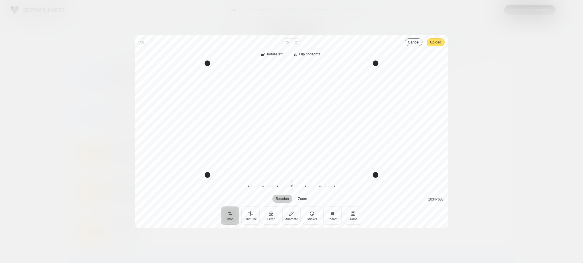
click at [430, 41] on span "Upload" at bounding box center [435, 42] width 11 height 7
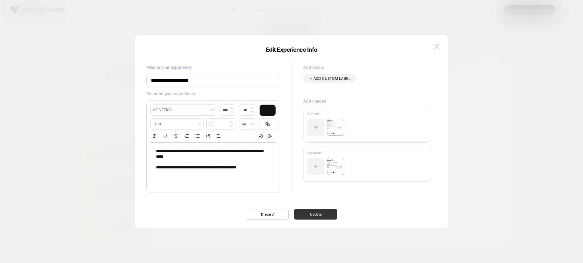
click at [310, 216] on button "Update" at bounding box center [315, 214] width 43 height 11
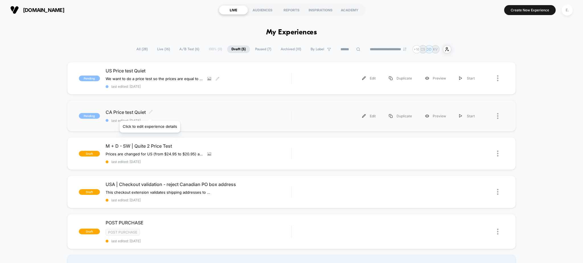
click at [151, 113] on icon at bounding box center [151, 112] width 4 height 4
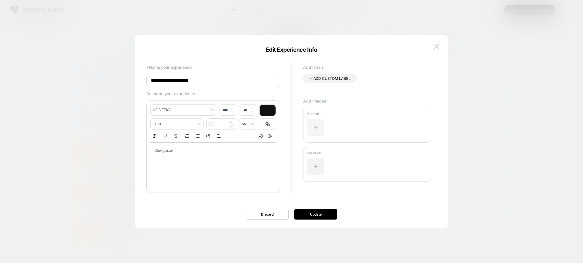
click at [320, 125] on div at bounding box center [315, 127] width 17 height 17
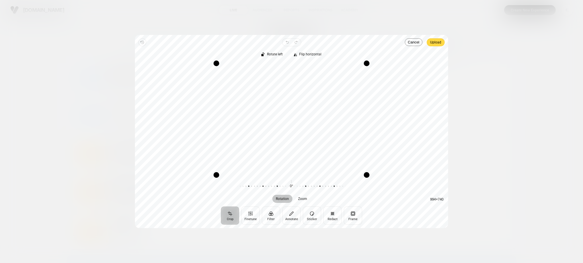
click at [426, 40] on div "Revert Undo Redo Upload Crop Finetune Filter Annotate Sticker Redact Frame Rota…" at bounding box center [291, 131] width 313 height 193
click at [432, 44] on span "Upload" at bounding box center [435, 42] width 11 height 7
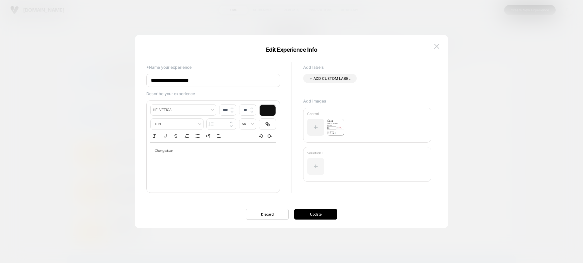
click at [316, 170] on div at bounding box center [315, 166] width 17 height 17
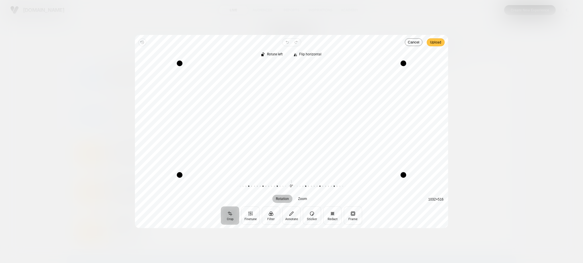
click at [429, 43] on button "Upload" at bounding box center [435, 42] width 18 height 8
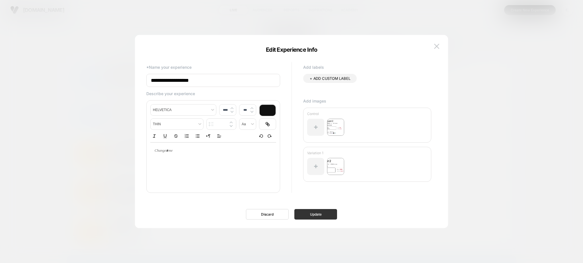
click at [327, 217] on button "Update" at bounding box center [315, 214] width 43 height 11
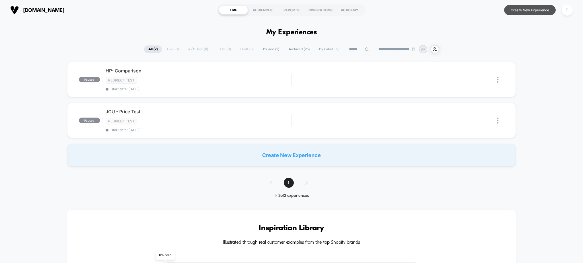
click at [516, 11] on button "Create New Experience" at bounding box center [529, 10] width 51 height 10
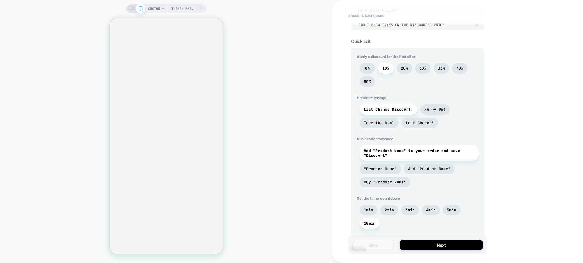
scroll to position [303, 0]
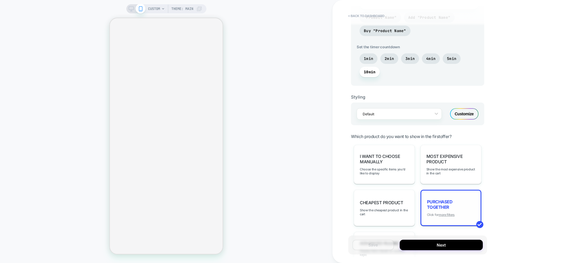
click at [445, 213] on u "more filters" at bounding box center [446, 215] width 16 height 4
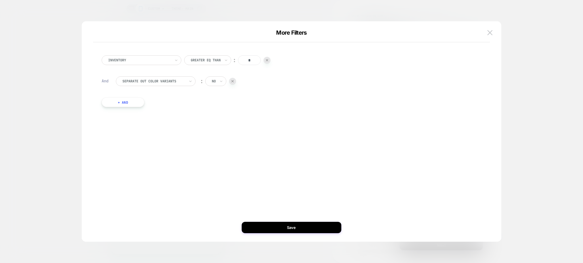
click at [215, 80] on div at bounding box center [214, 81] width 4 height 5
click at [218, 95] on div "yes" at bounding box center [229, 96] width 37 height 9
click at [308, 231] on button "Save" at bounding box center [292, 227] width 100 height 11
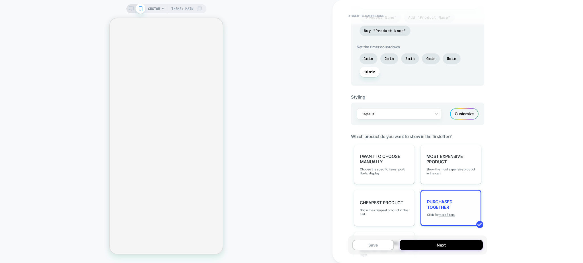
click at [423, 211] on div "Purchased Together Click for more filters" at bounding box center [450, 208] width 61 height 36
click at [440, 209] on div "Purchased Together Click for more filters" at bounding box center [450, 208] width 61 height 36
click at [447, 213] on u "more filters" at bounding box center [446, 215] width 16 height 4
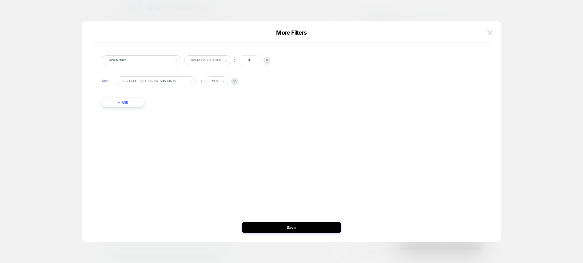
click at [215, 82] on div at bounding box center [215, 81] width 6 height 5
click at [221, 105] on div "no" at bounding box center [229, 106] width 37 height 9
click at [297, 227] on button "Save" at bounding box center [292, 227] width 100 height 11
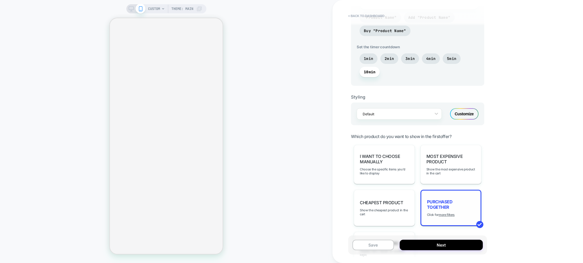
click at [441, 209] on div "Purchased Together Click for more filters" at bounding box center [450, 208] width 61 height 36
click at [443, 213] on u "more filters" at bounding box center [446, 215] width 16 height 4
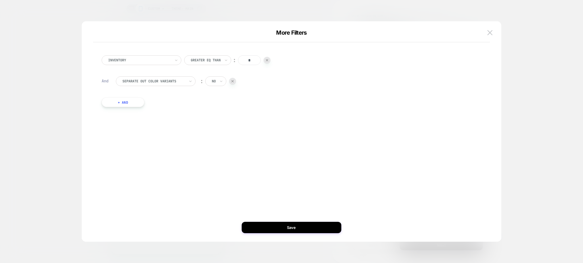
click at [219, 87] on div "︰ no" at bounding box center [217, 84] width 38 height 15
click at [219, 82] on icon at bounding box center [221, 82] width 4 height 6
click at [220, 98] on div "yes" at bounding box center [229, 96] width 37 height 9
click at [299, 230] on button "Save" at bounding box center [292, 227] width 100 height 11
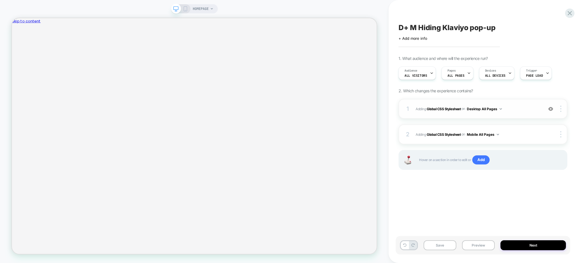
click at [434, 118] on div "1 Adding Global CSS Stylesheet on Desktop All Pages Add Before Add After Copy t…" at bounding box center [482, 109] width 169 height 20
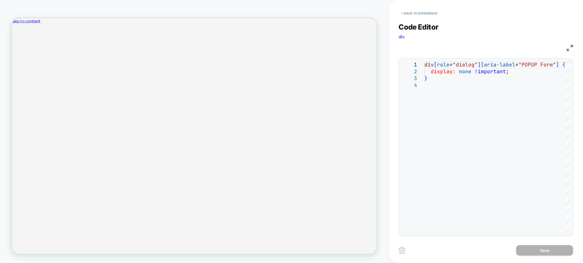
click at [14, 57] on icon "Close" at bounding box center [14, 57] width 0 height 0
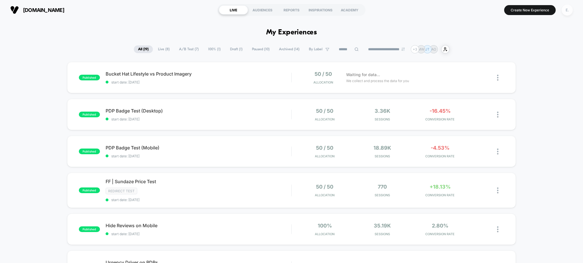
click at [569, 10] on div "E." at bounding box center [566, 10] width 11 height 11
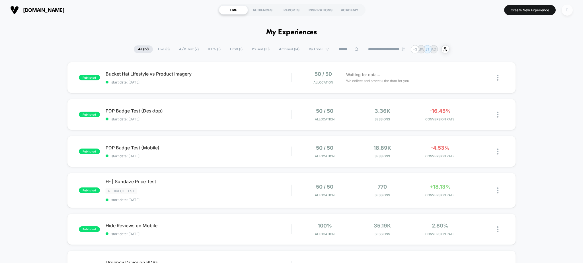
click at [566, 9] on div "E." at bounding box center [566, 10] width 11 height 11
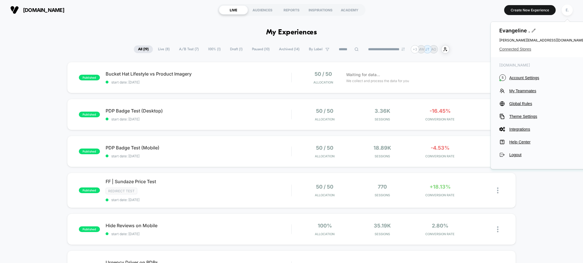
click at [509, 49] on span "Connected Stores" at bounding box center [541, 49] width 85 height 5
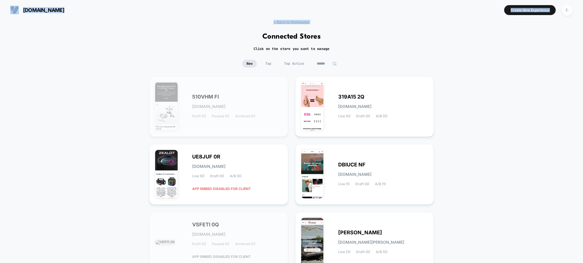
click at [564, 12] on div "E." at bounding box center [566, 10] width 11 height 11
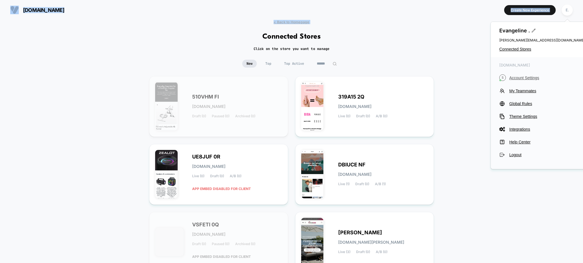
click at [527, 77] on span "Account Settings" at bounding box center [546, 78] width 75 height 5
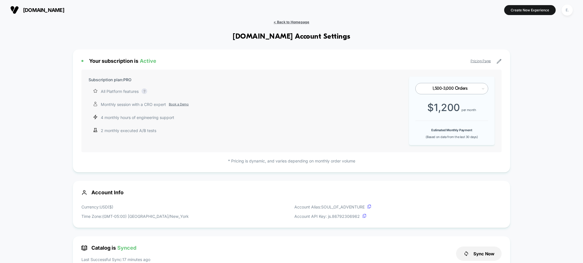
click at [281, 20] on span "< Back to Homepage" at bounding box center [291, 22] width 36 height 4
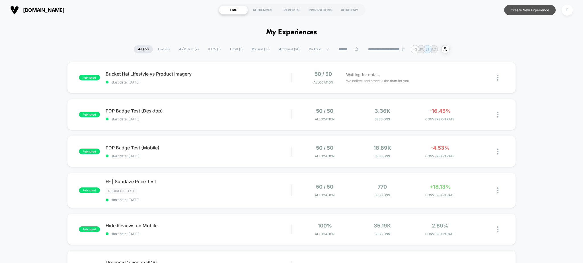
click at [520, 9] on button "Create New Experience" at bounding box center [529, 10] width 51 height 10
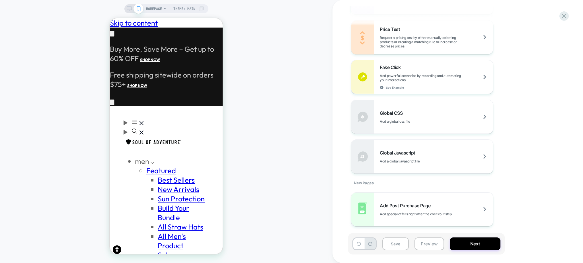
scroll to position [179, 0]
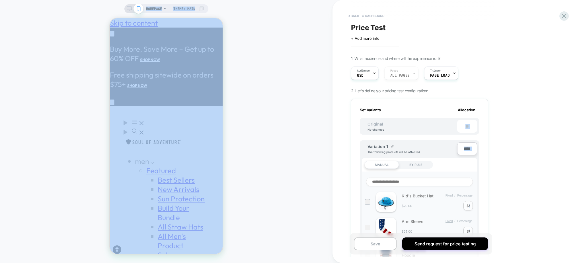
scroll to position [0, 94]
click at [363, 17] on button "< back to dashboard" at bounding box center [366, 15] width 42 height 9
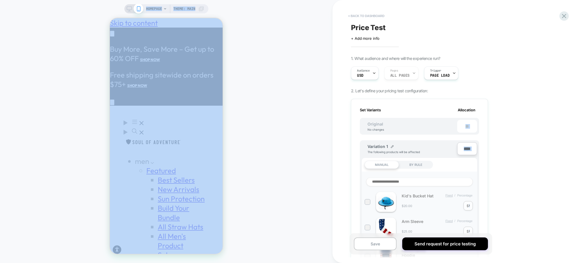
click at [374, 16] on button "< back to dashboard" at bounding box center [366, 15] width 42 height 9
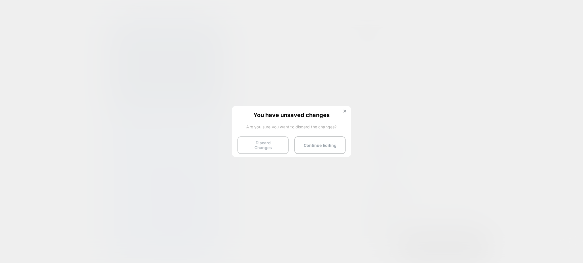
click at [275, 144] on button "Discard Changes" at bounding box center [262, 146] width 51 height 18
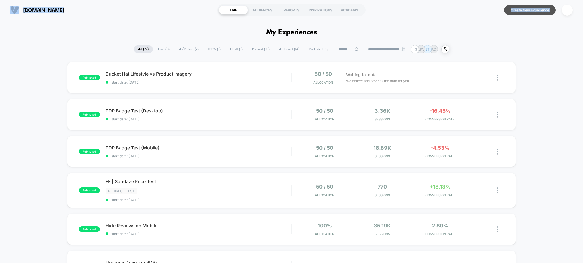
click at [521, 5] on button "Create New Experience" at bounding box center [529, 10] width 51 height 10
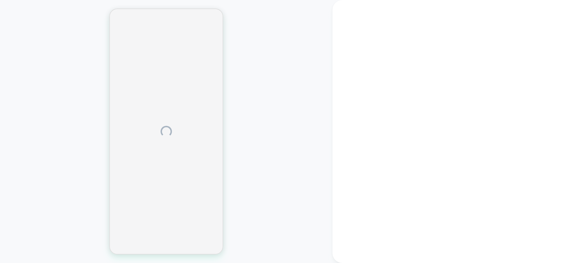
click at [264, 14] on div at bounding box center [166, 132] width 332 height 252
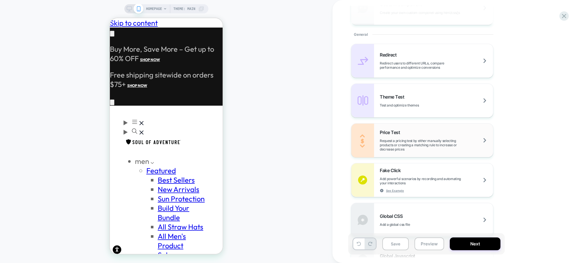
click at [432, 147] on span "Request a pricing test by either manually selecting products or creating a matc…" at bounding box center [436, 145] width 113 height 13
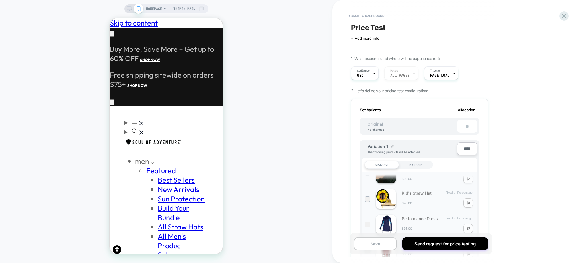
scroll to position [0, 94]
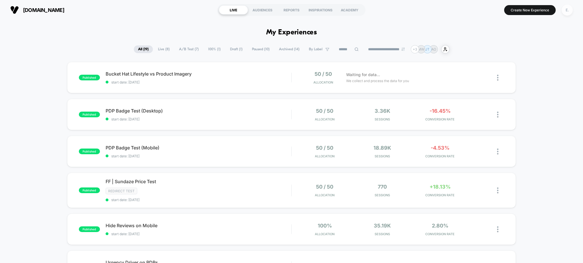
click at [568, 9] on div "E." at bounding box center [566, 10] width 11 height 11
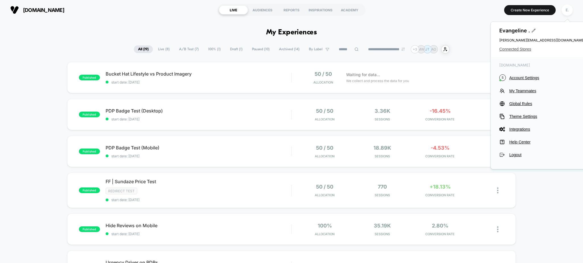
click at [522, 50] on span "Connected Stores" at bounding box center [541, 49] width 85 height 5
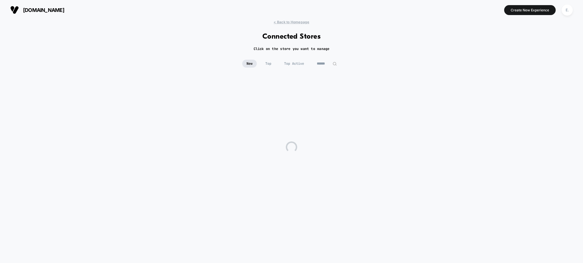
click at [319, 68] on div "New Top Top Active" at bounding box center [291, 68] width 583 height 17
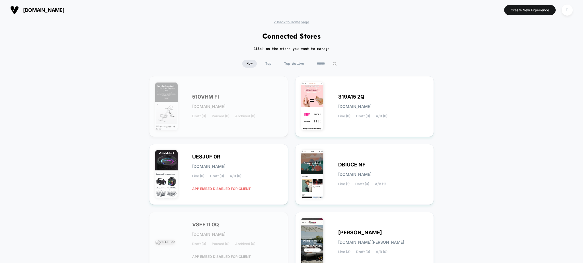
click at [321, 63] on input at bounding box center [326, 64] width 28 height 8
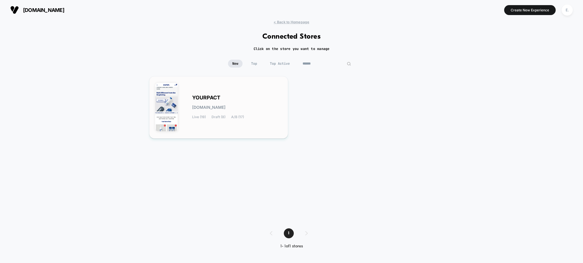
type input "******"
click at [248, 119] on div "YOURPACT yourpact.myshopify.com Live (19) Draft (8) A/B (17)" at bounding box center [218, 107] width 127 height 51
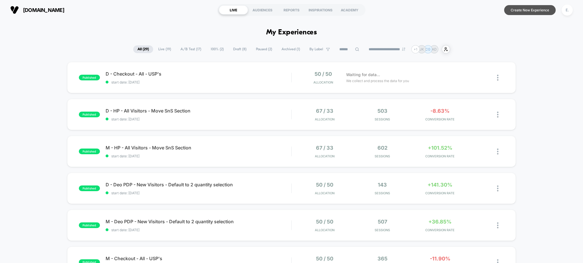
click at [508, 13] on button "Create New Experience" at bounding box center [529, 10] width 51 height 10
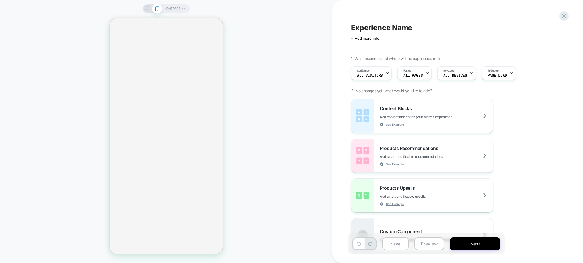
scroll to position [331, 0]
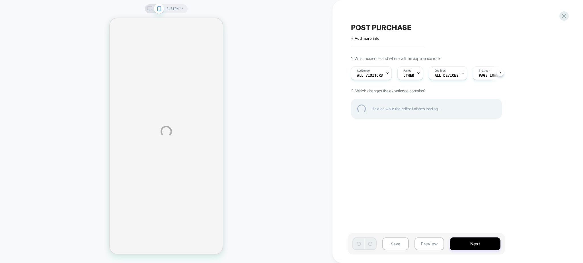
click at [389, 77] on div "CUSTOM POST PURCHASE Click to edit experience details + Add more info 1. What a…" at bounding box center [291, 131] width 583 height 263
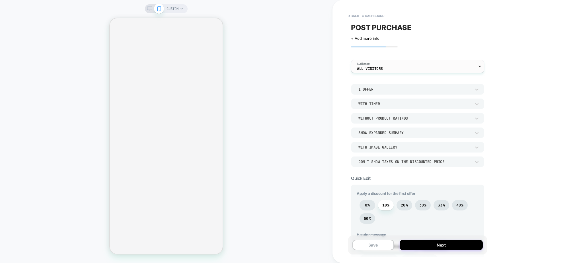
click at [382, 69] on span "All Visitors" at bounding box center [370, 69] width 26 height 4
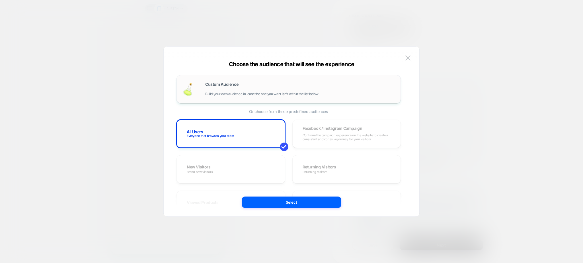
click at [247, 103] on div "Custom Audience Build your own audience in-case the one you want isn't within t…" at bounding box center [288, 89] width 224 height 28
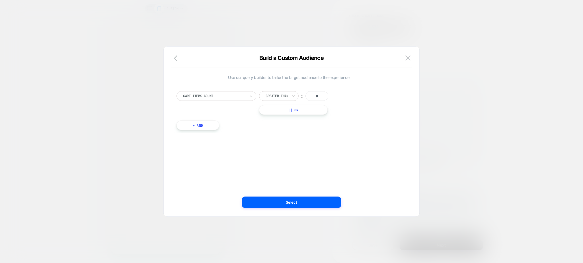
click at [248, 97] on div "Cart Items Count" at bounding box center [216, 96] width 80 height 10
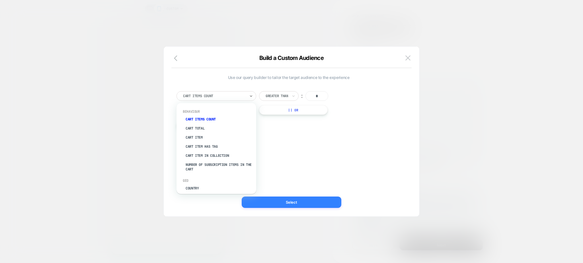
click at [248, 207] on button "Select" at bounding box center [292, 202] width 100 height 11
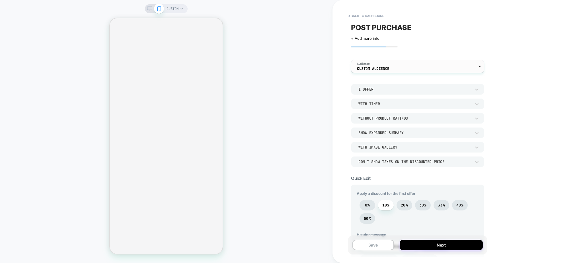
click at [395, 68] on div "Audience Custom Audience" at bounding box center [416, 66] width 130 height 13
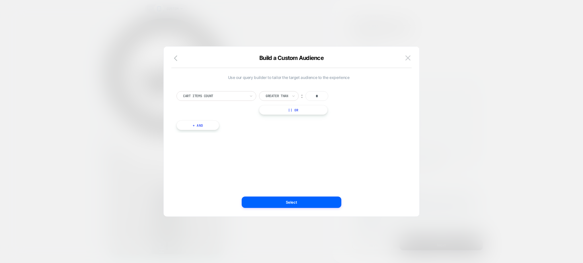
click at [176, 52] on div "Build a Custom Audience Use our query builder to tailor the target audience to …" at bounding box center [291, 131] width 256 height 171
click at [176, 57] on icon "button" at bounding box center [177, 58] width 7 height 7
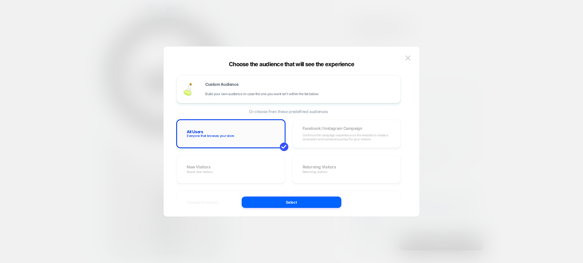
click at [198, 135] on span "Everyone that browses your store" at bounding box center [210, 136] width 47 height 4
click at [267, 205] on button "Select" at bounding box center [292, 202] width 100 height 11
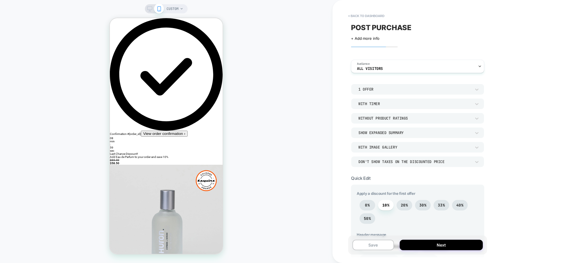
click at [0, 0] on div "Audience All Visitors" at bounding box center [0, 0] width 0 height 0
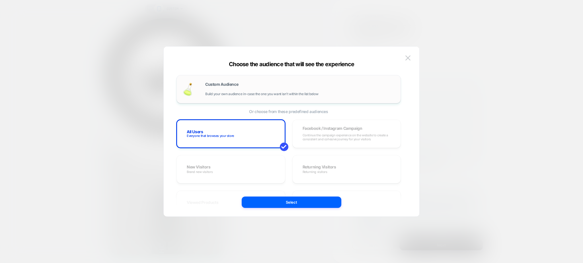
click at [222, 92] on span "Build your own audience in-case the one you want isn't within the list below" at bounding box center [261, 94] width 113 height 4
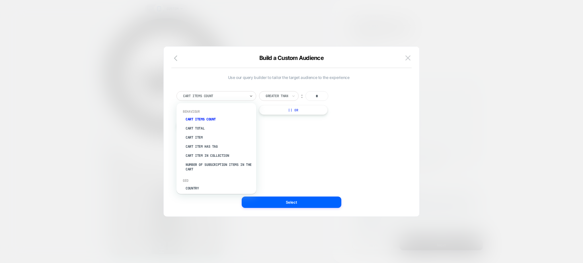
click at [219, 94] on div at bounding box center [214, 96] width 63 height 5
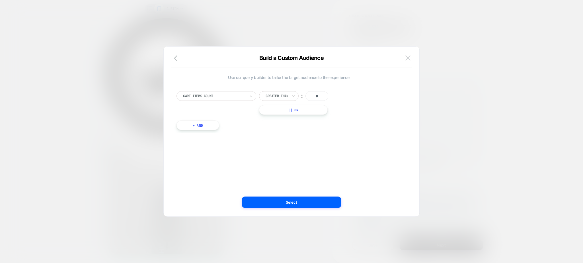
click at [406, 56] on img at bounding box center [407, 57] width 5 height 5
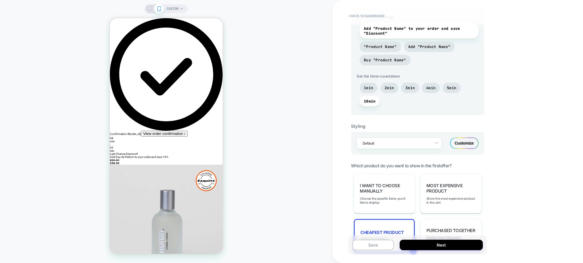
scroll to position [303, 0]
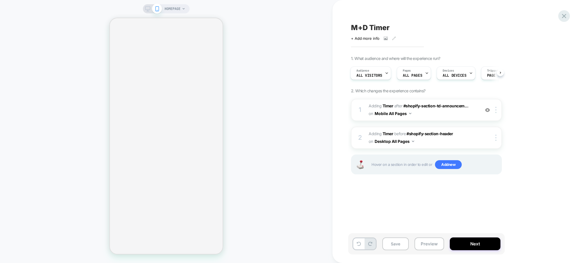
click at [564, 14] on icon at bounding box center [564, 16] width 8 height 8
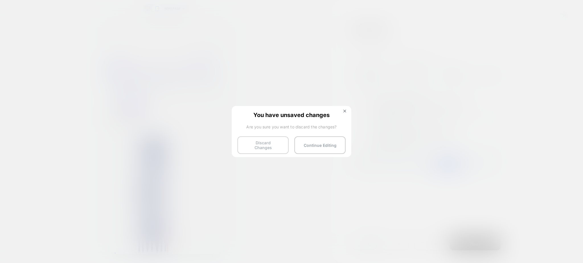
click at [59, 233] on button "Discard Changes" at bounding box center [29, 238] width 59 height 11
